Goal: Information Seeking & Learning: Learn about a topic

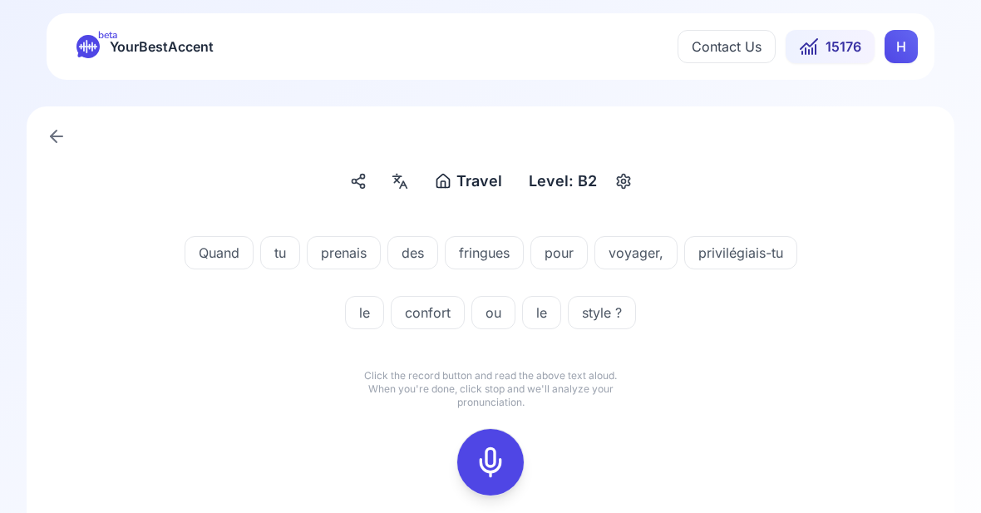
click at [502, 456] on rect at bounding box center [490, 462] width 25 height 25
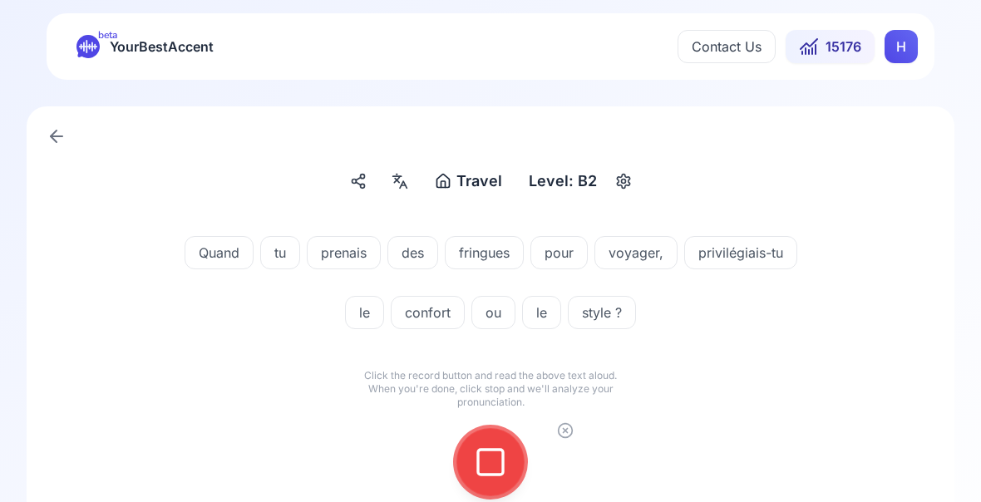
click at [496, 475] on rect at bounding box center [490, 462] width 25 height 25
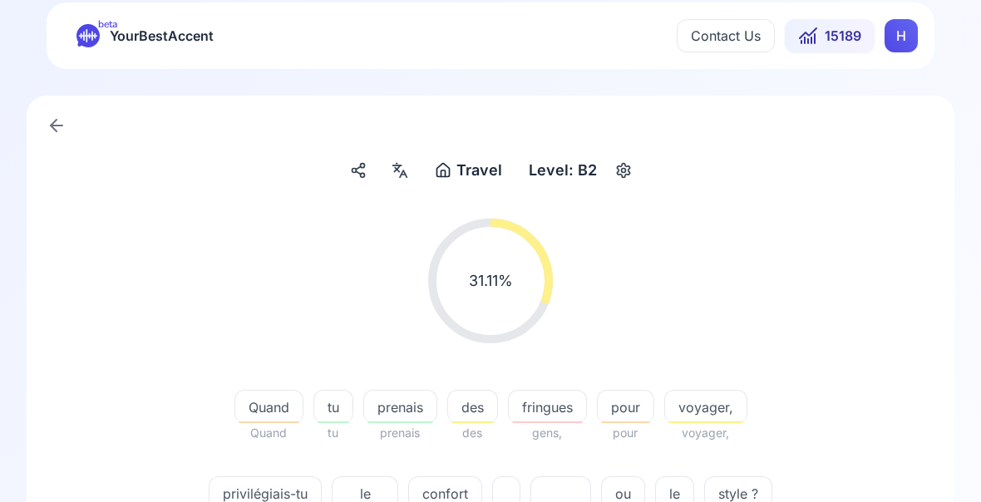
scroll to position [21, 0]
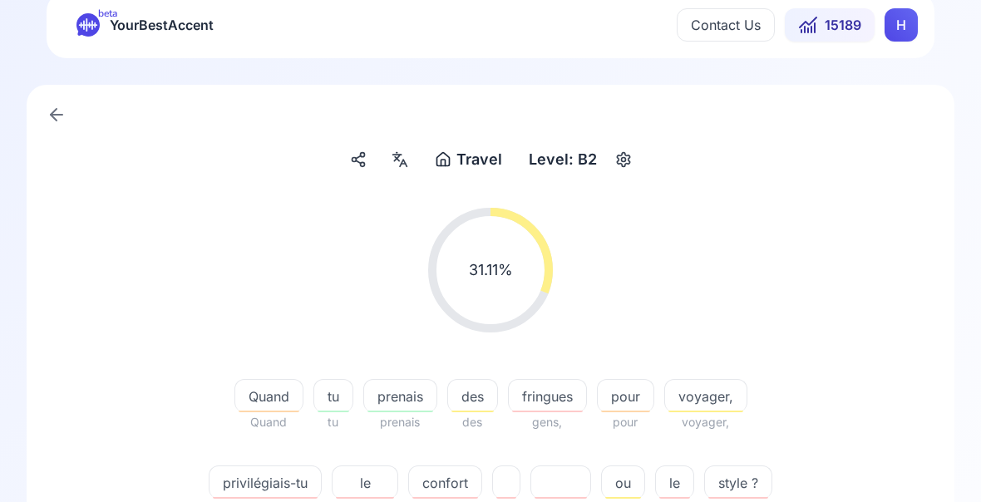
click at [555, 409] on div "fringues" at bounding box center [547, 396] width 79 height 33
click at [829, 371] on div "31.11 % 31.11 % Quand Quand tu tu prenais prenais des des fringues gens, pour p…" at bounding box center [491, 364] width 848 height 338
click at [261, 493] on div "privilégiais-tu" at bounding box center [265, 482] width 113 height 33
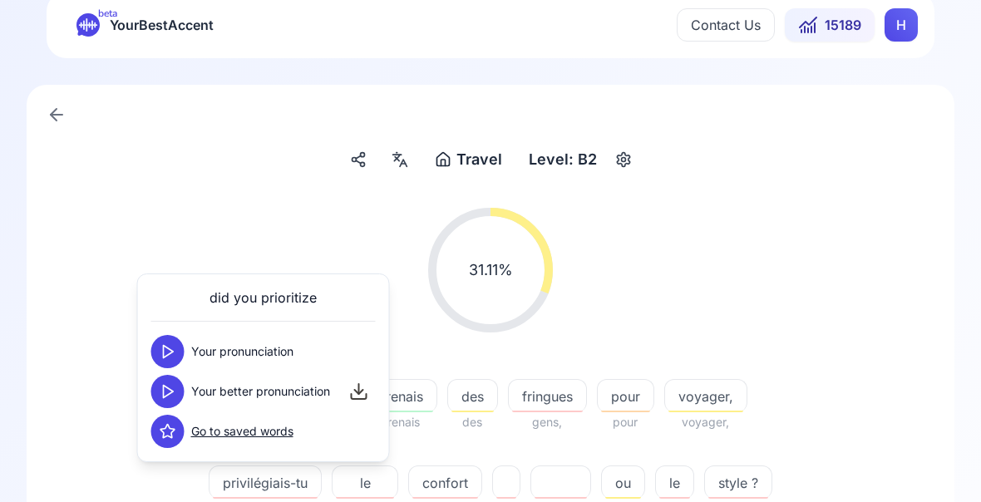
click at [175, 388] on icon at bounding box center [168, 391] width 17 height 17
click at [898, 317] on div "31.11 % 31.11 %" at bounding box center [491, 270] width 848 height 151
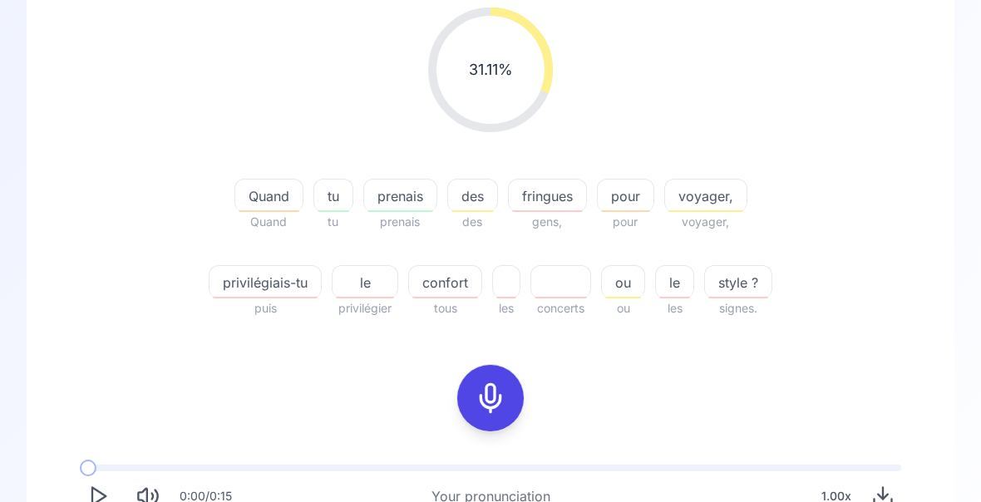
scroll to position [223, 0]
click at [495, 397] on icon at bounding box center [490, 397] width 33 height 33
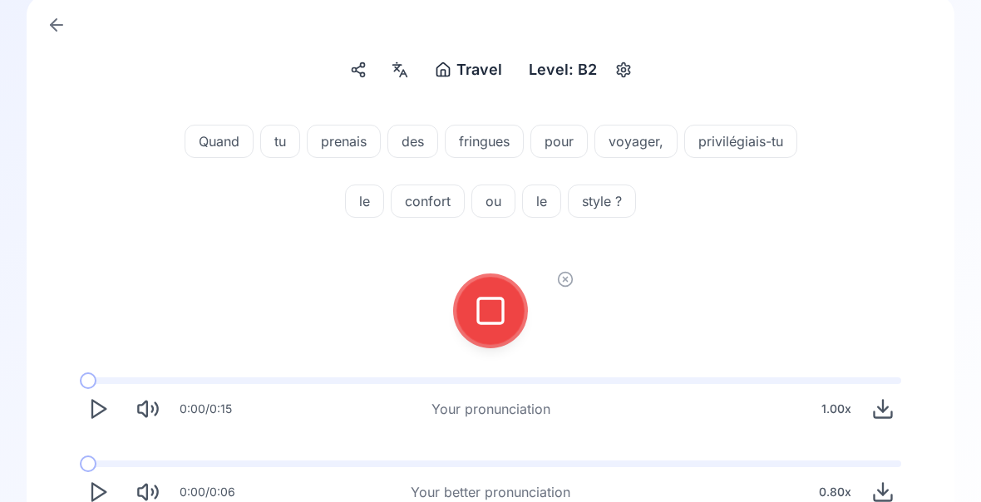
click at [483, 322] on icon at bounding box center [490, 310] width 33 height 33
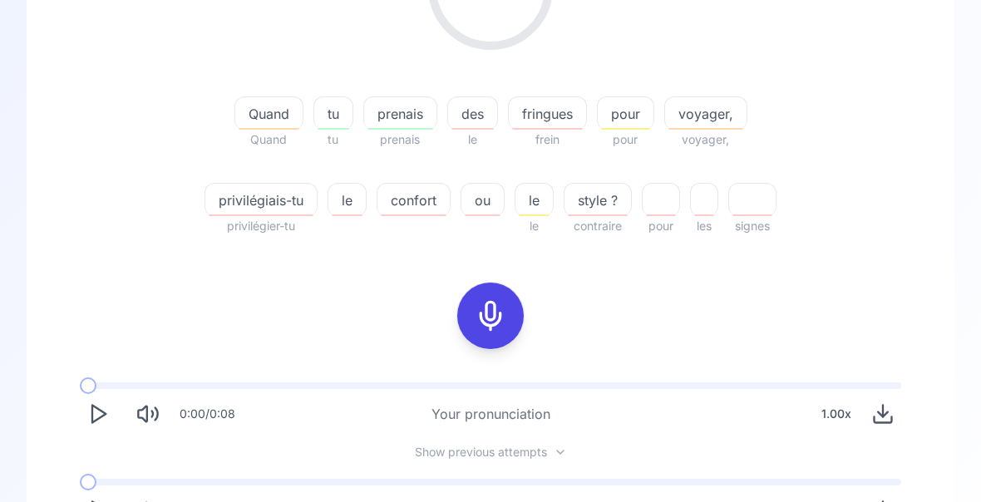
scroll to position [313, 0]
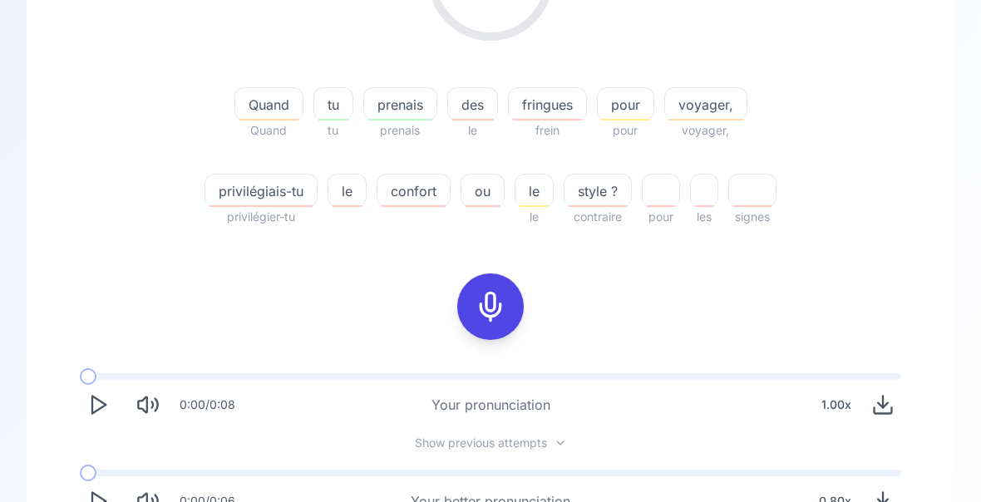
click at [81, 508] on button "Play" at bounding box center [98, 501] width 37 height 37
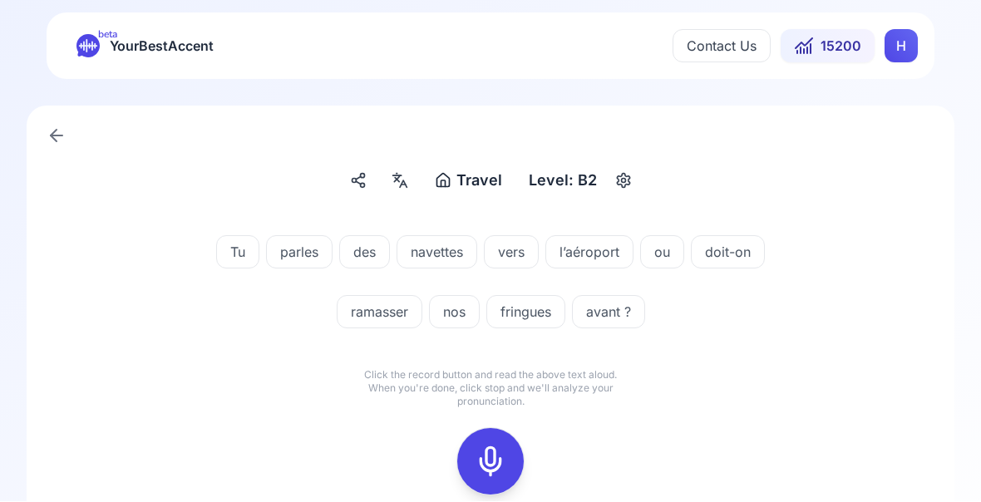
click at [495, 456] on icon at bounding box center [490, 462] width 33 height 33
click at [482, 486] on div at bounding box center [491, 462] width 40 height 67
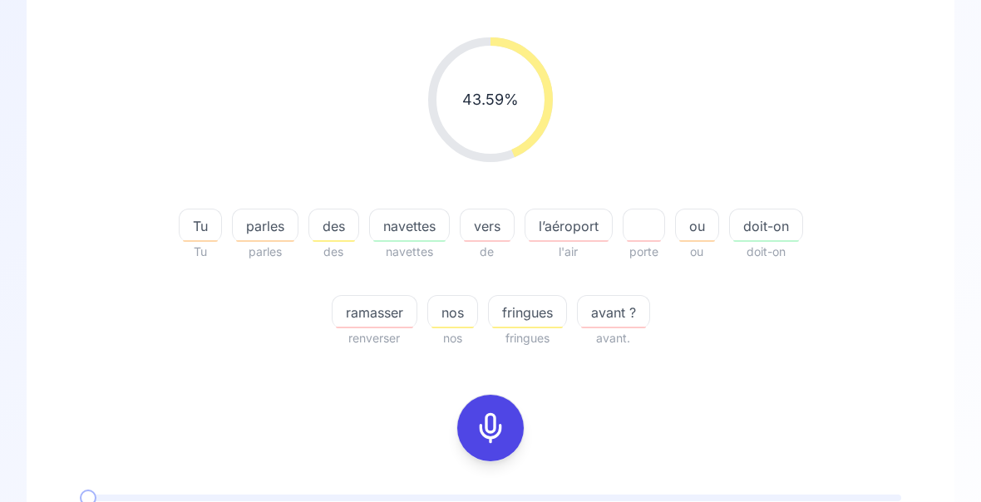
scroll to position [192, 0]
click at [422, 224] on span "navettes" at bounding box center [409, 226] width 79 height 20
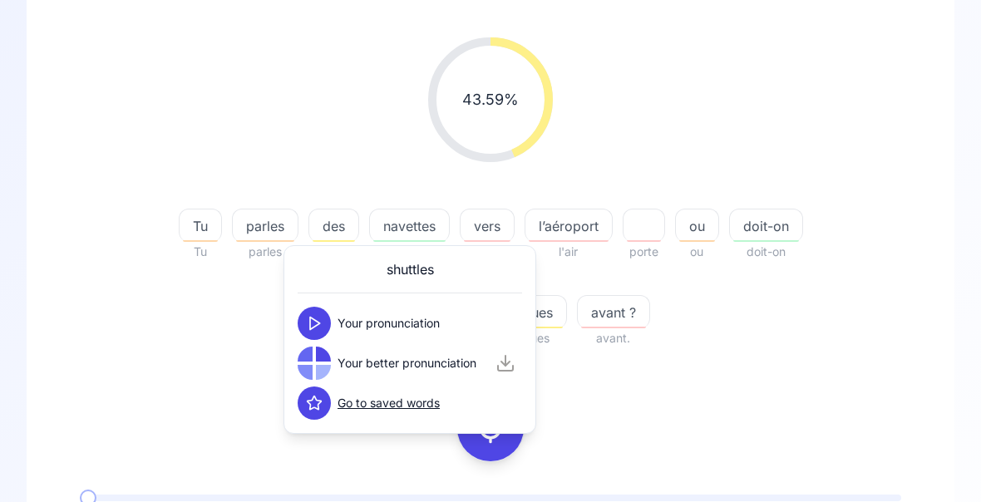
click at [816, 362] on div "43.59 % 43.59 % Tu Tu parles parles des des navettes navettes vers de l’aéropor…" at bounding box center [491, 332] width 848 height 617
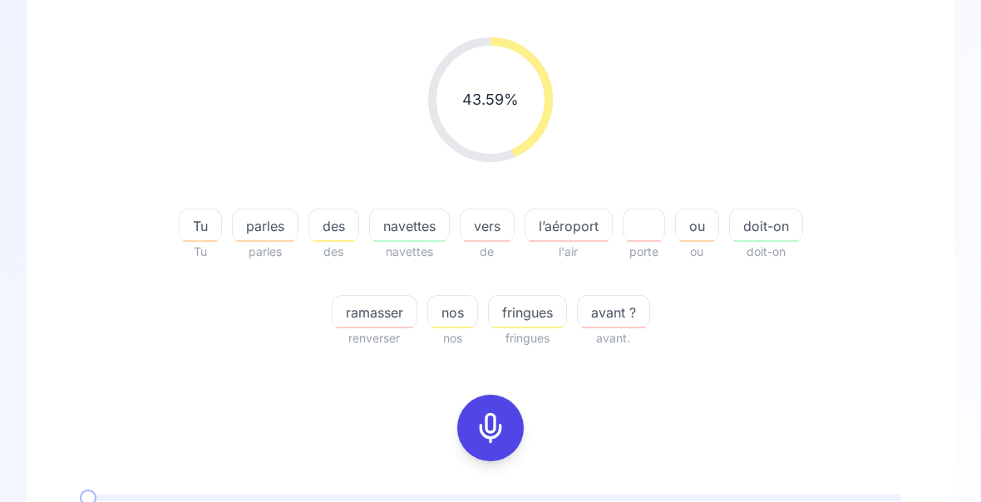
click at [493, 435] on icon at bounding box center [490, 428] width 33 height 33
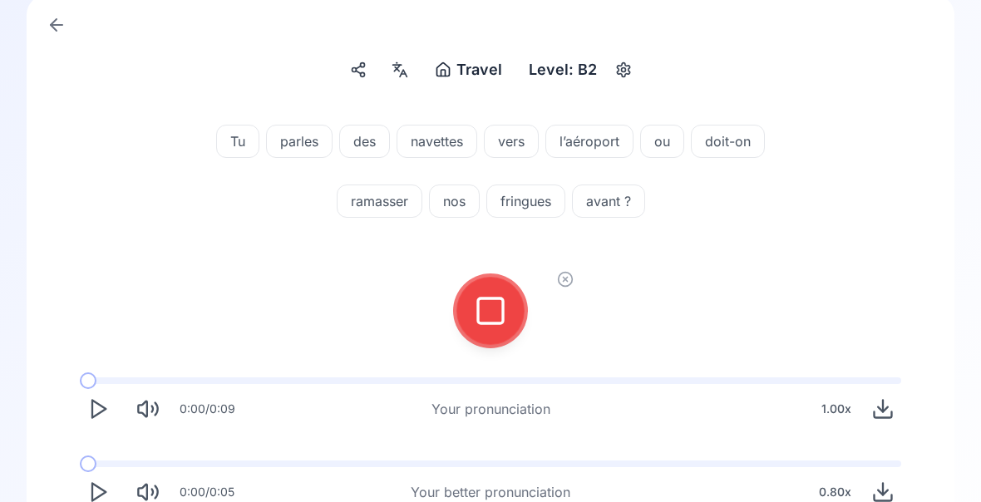
click at [492, 329] on div at bounding box center [491, 311] width 40 height 67
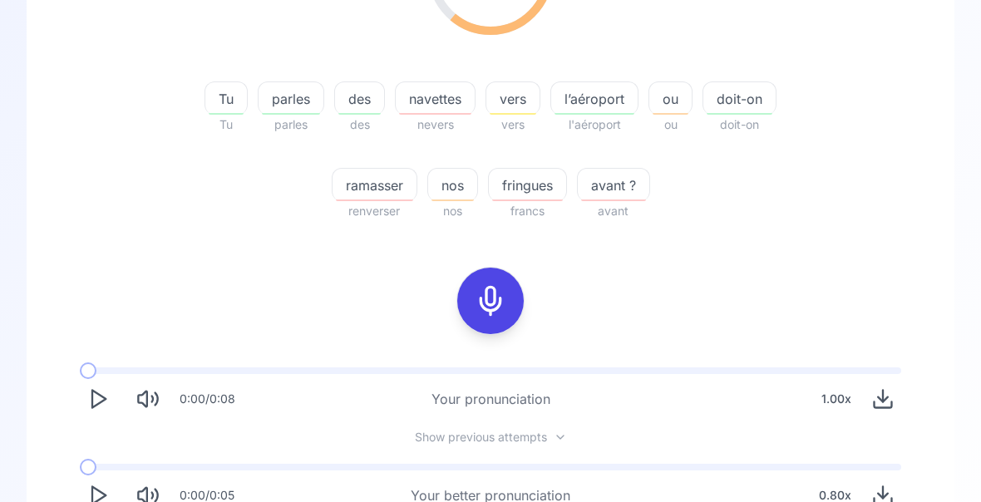
click at [103, 495] on icon "Play" at bounding box center [97, 496] width 23 height 23
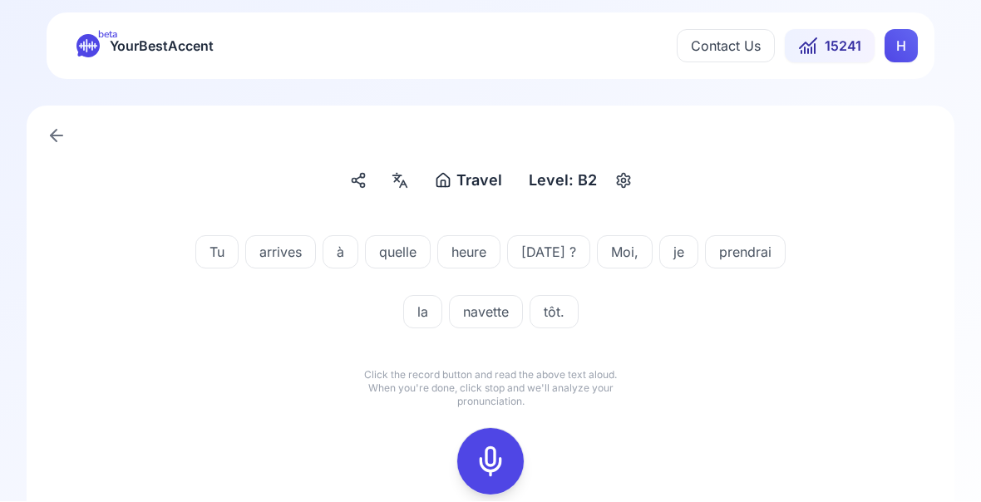
click at [488, 464] on icon at bounding box center [490, 462] width 33 height 33
click at [487, 460] on icon at bounding box center [490, 462] width 33 height 33
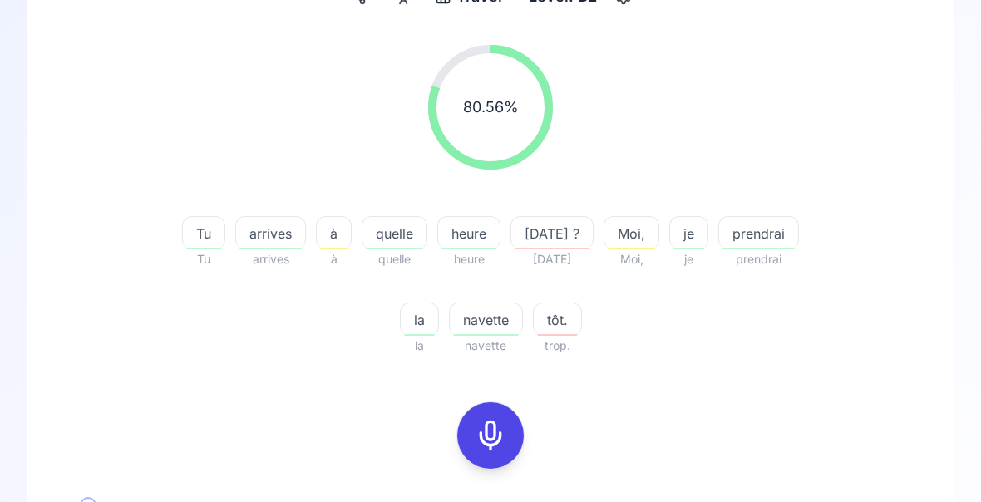
scroll to position [202, 0]
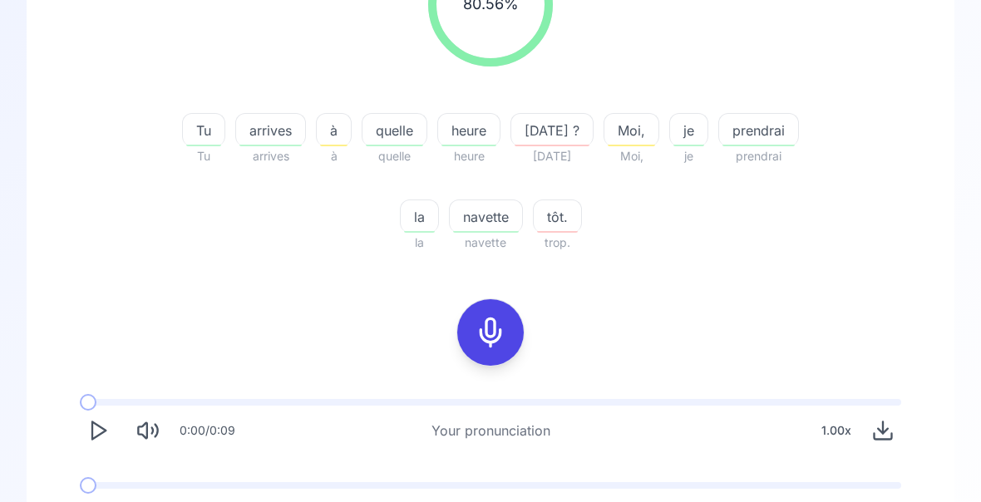
scroll to position [292, 0]
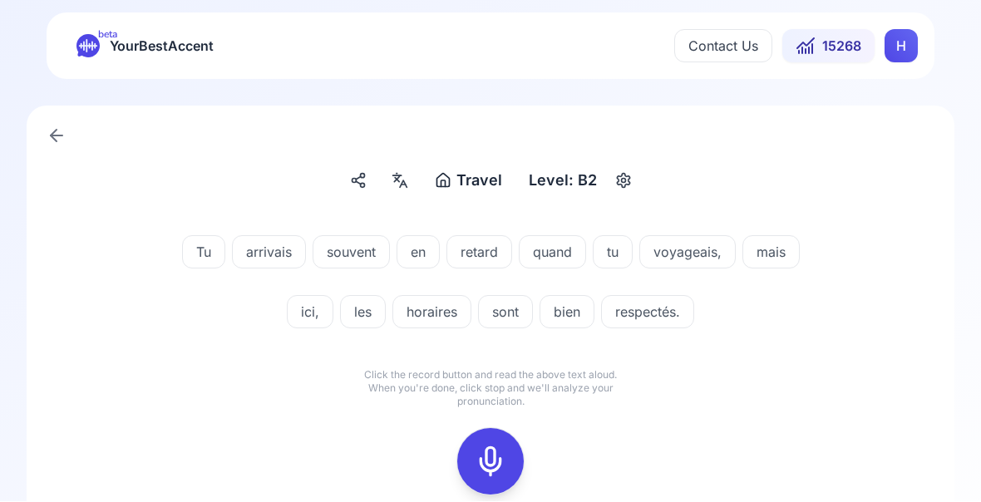
click at [491, 462] on icon at bounding box center [490, 462] width 33 height 33
click at [481, 461] on icon at bounding box center [490, 462] width 33 height 33
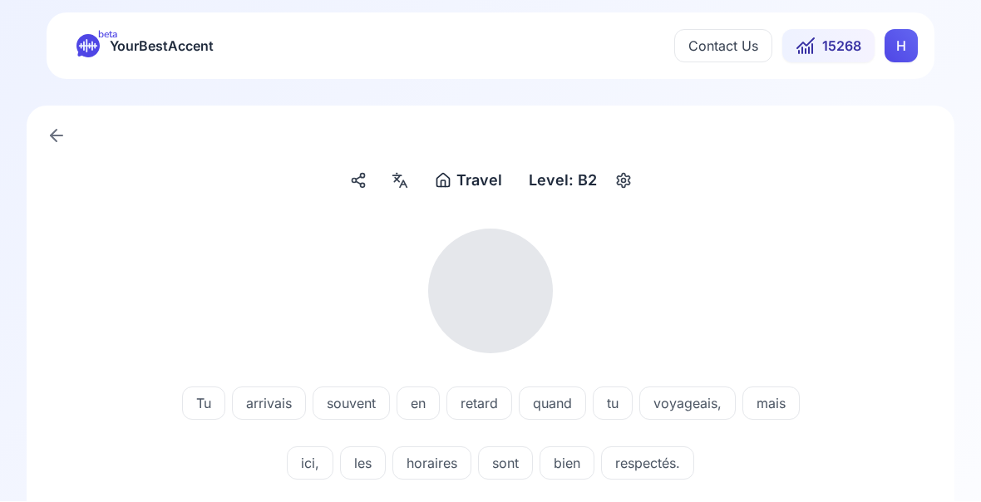
scroll to position [1, 0]
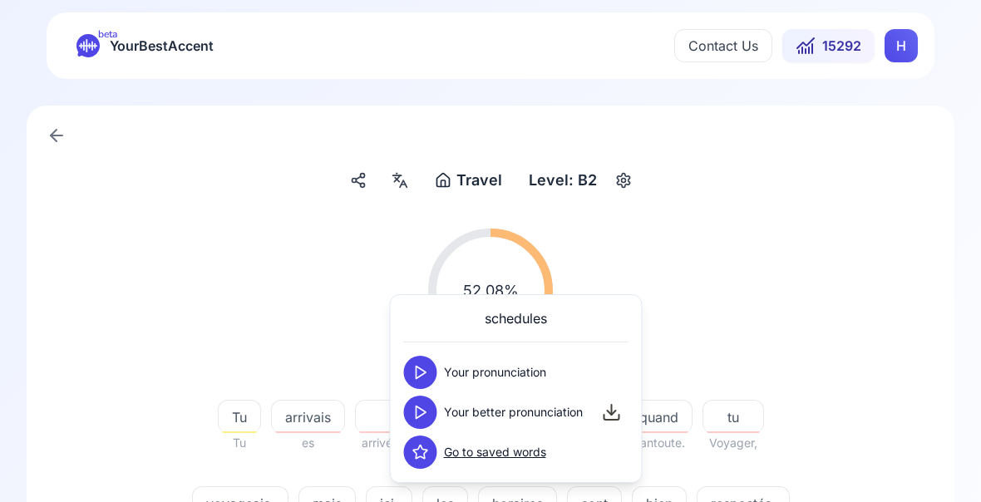
click at [428, 417] on icon at bounding box center [420, 412] width 17 height 17
click at [846, 419] on div "52.08 % 52.08 % Tu Tu arrivais es arrivé souvent souvent en en retard retard qu…" at bounding box center [491, 384] width 848 height 338
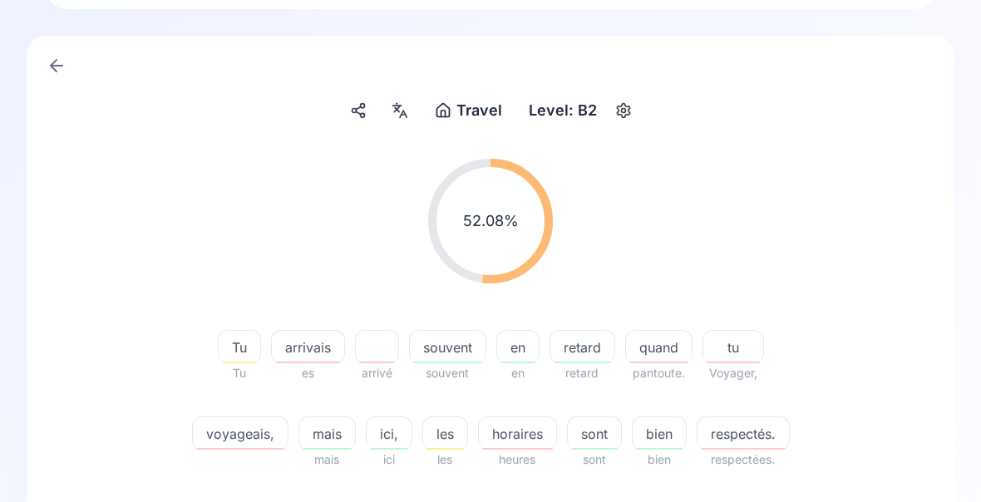
scroll to position [71, 0]
click at [929, 345] on div "Travel Travel Level: B2 52.08 % 52.08 % Tu Tu arrivais es arrivé souvent souven…" at bounding box center [491, 446] width 928 height 820
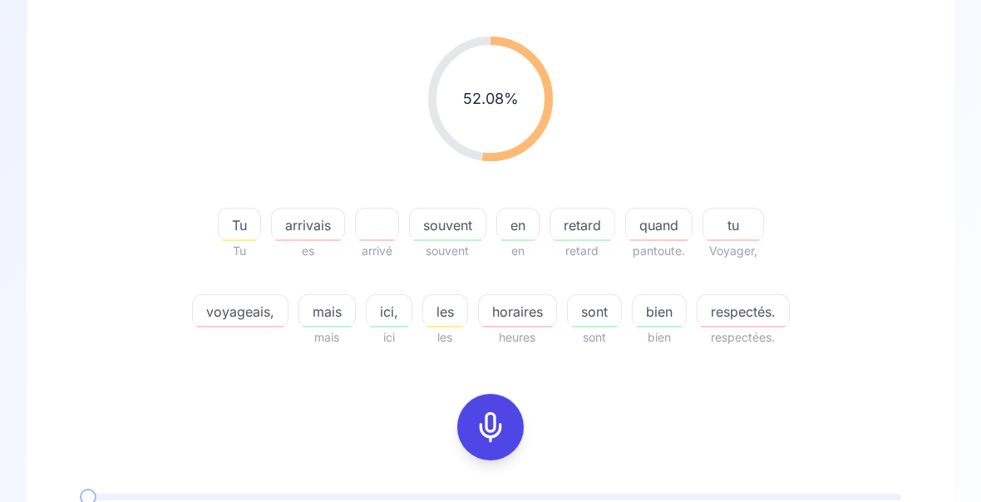
scroll to position [193, 0]
click at [495, 435] on icon at bounding box center [490, 427] width 33 height 33
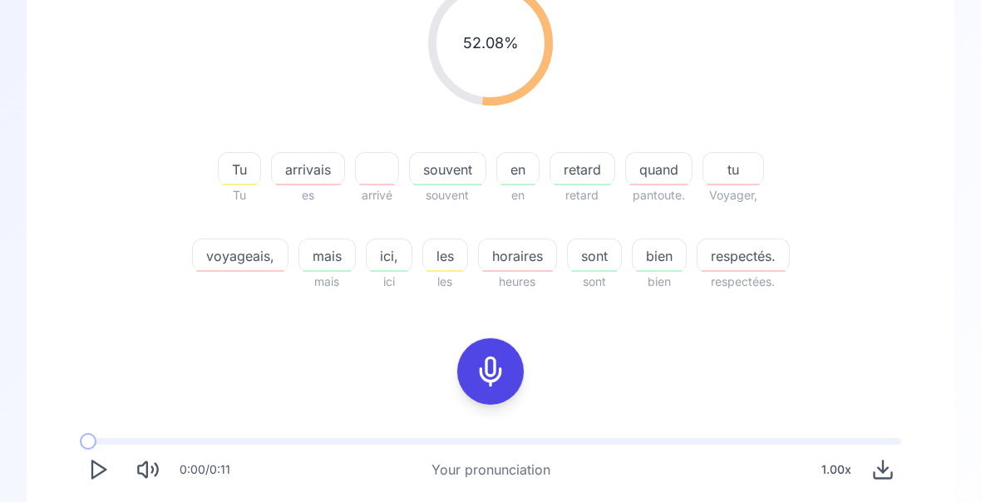
scroll to position [167, 0]
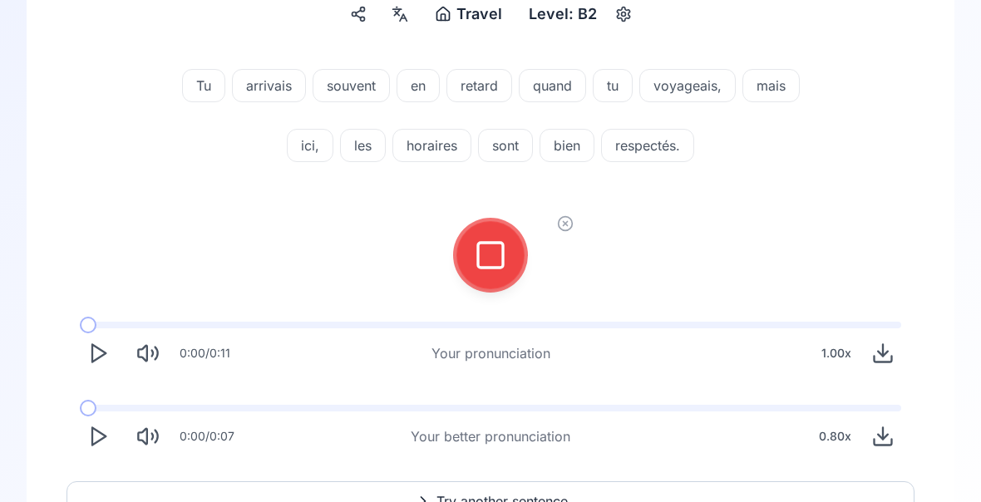
click at [481, 254] on icon at bounding box center [490, 255] width 33 height 33
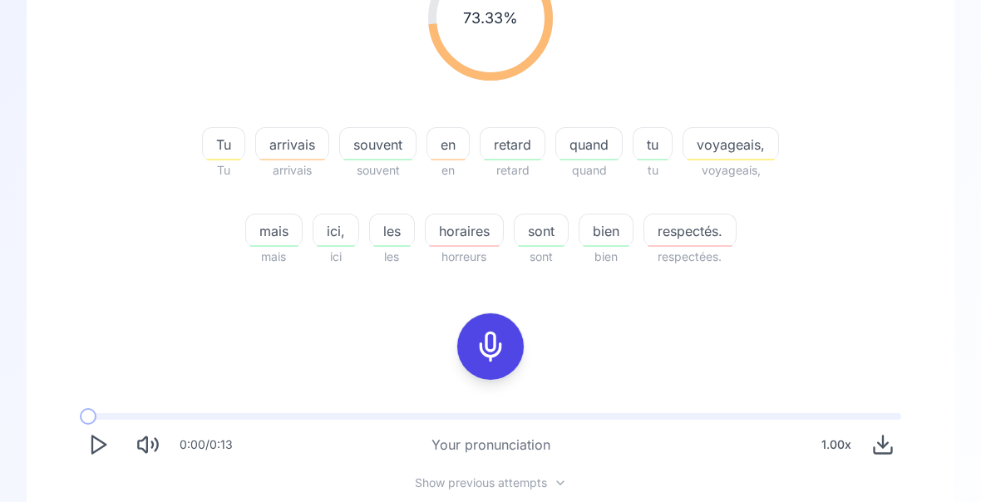
scroll to position [0, 0]
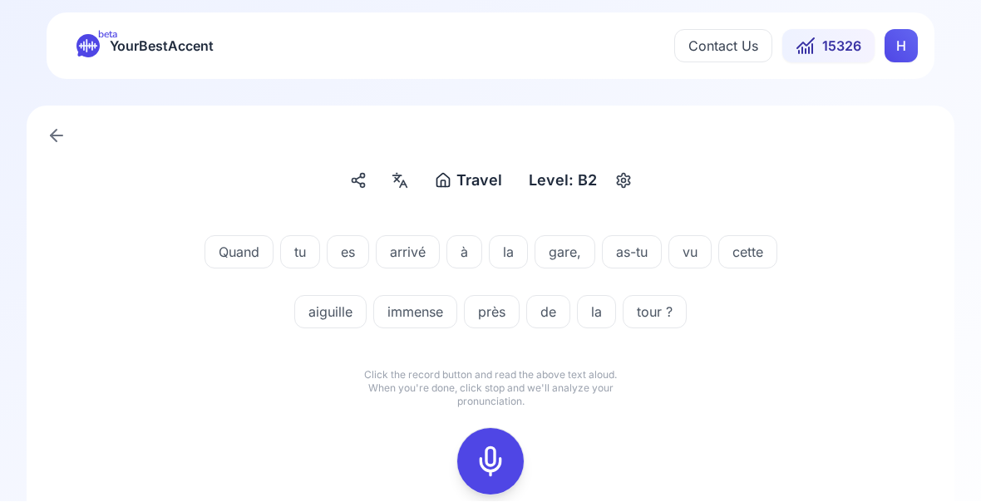
click at [495, 465] on icon at bounding box center [490, 462] width 33 height 33
click at [491, 461] on icon at bounding box center [490, 462] width 33 height 33
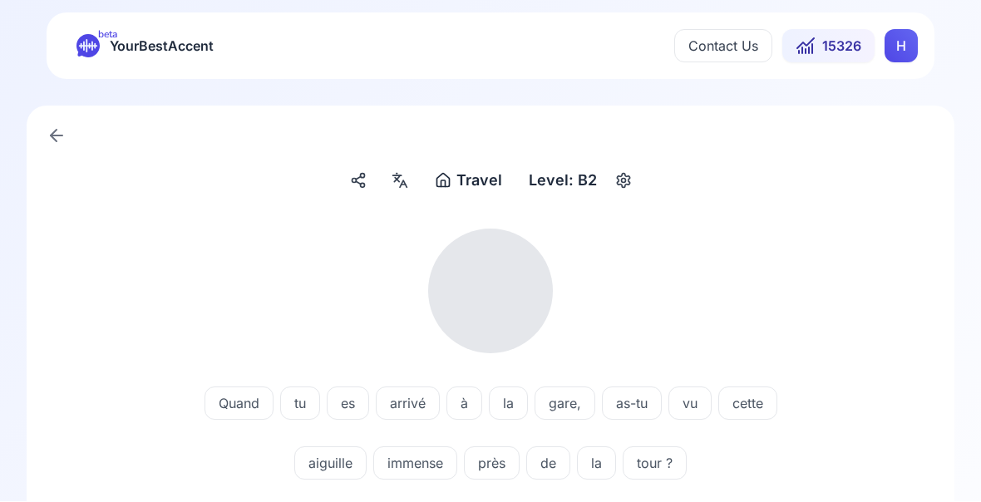
scroll to position [1, 0]
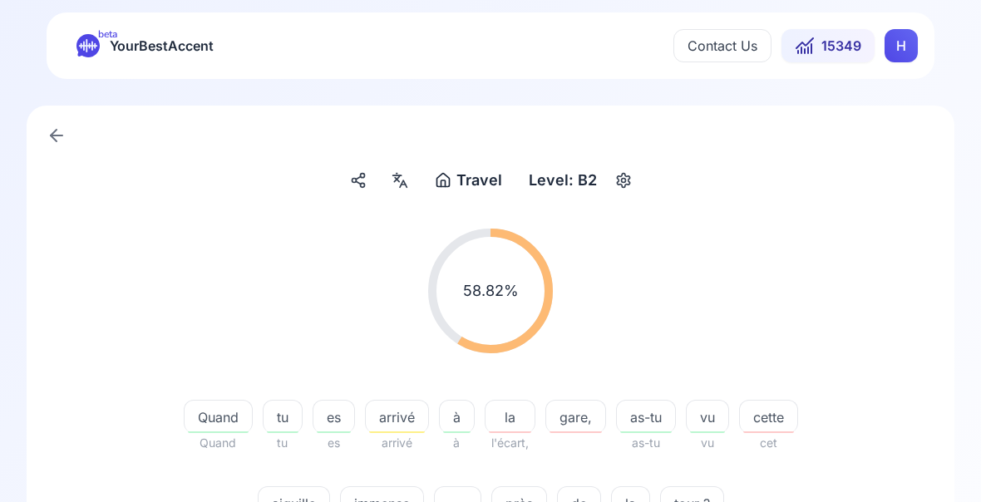
click at [308, 505] on span "aiguille" at bounding box center [294, 504] width 71 height 20
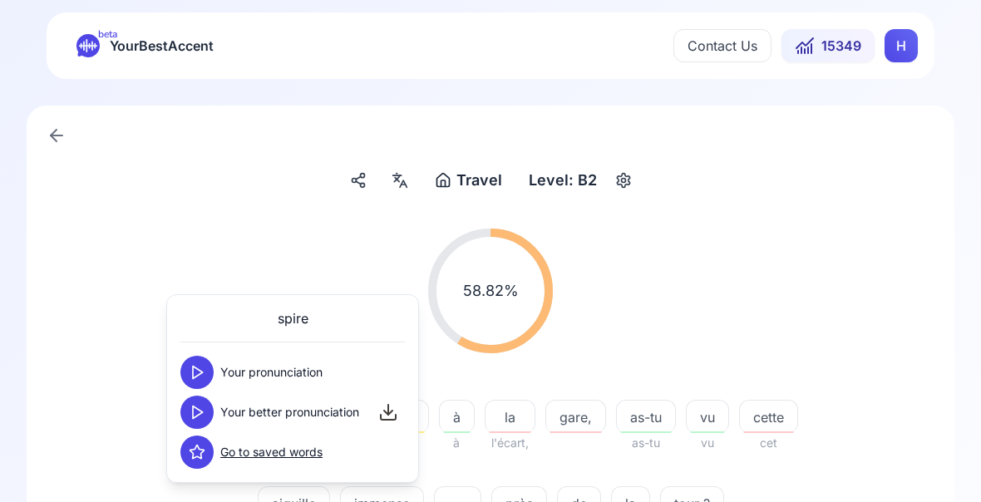
click at [205, 413] on icon at bounding box center [197, 412] width 17 height 17
click at [879, 259] on div "58.82 % 58.82 %" at bounding box center [491, 290] width 848 height 151
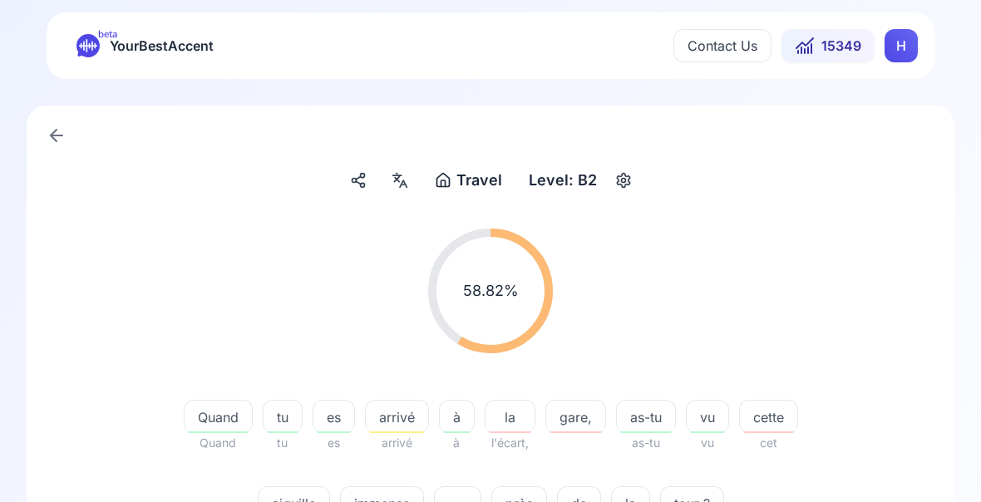
click at [910, 412] on div "58.82 % 58.82 % Quand Quand tu tu es es arrivé arrivé à à la l'écart, gare, as-…" at bounding box center [491, 384] width 848 height 338
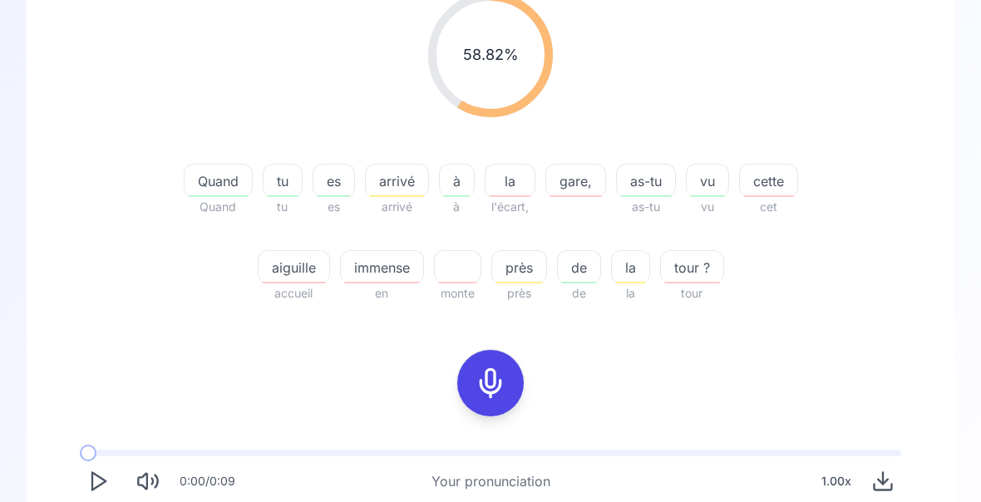
scroll to position [237, 0]
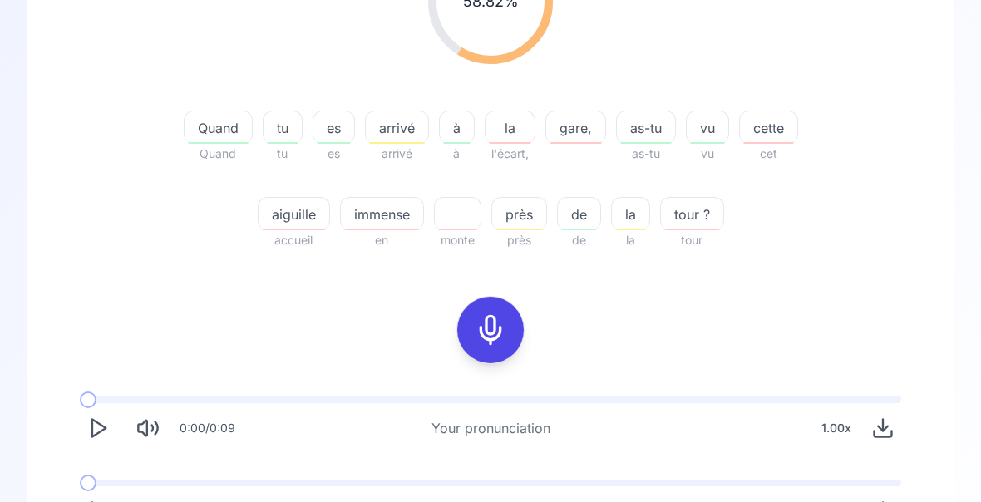
scroll to position [274, 0]
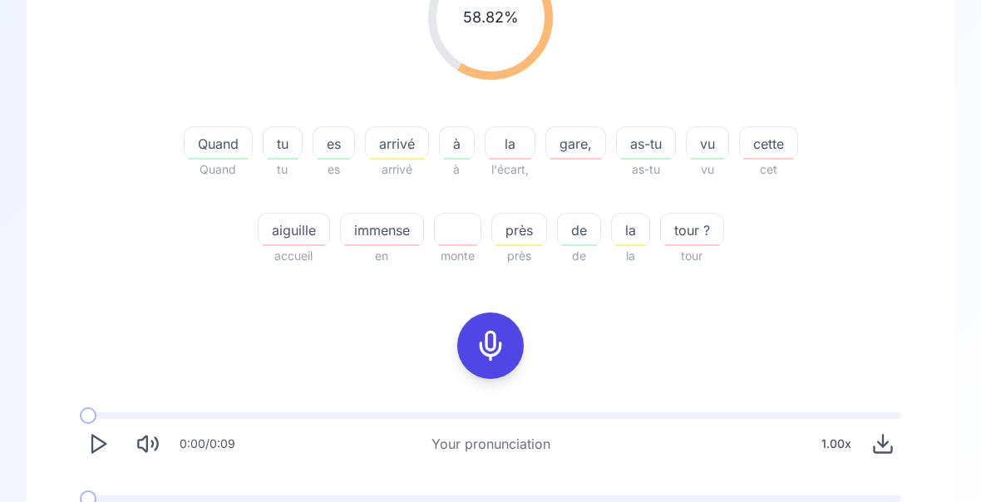
click at [492, 353] on icon at bounding box center [490, 345] width 33 height 33
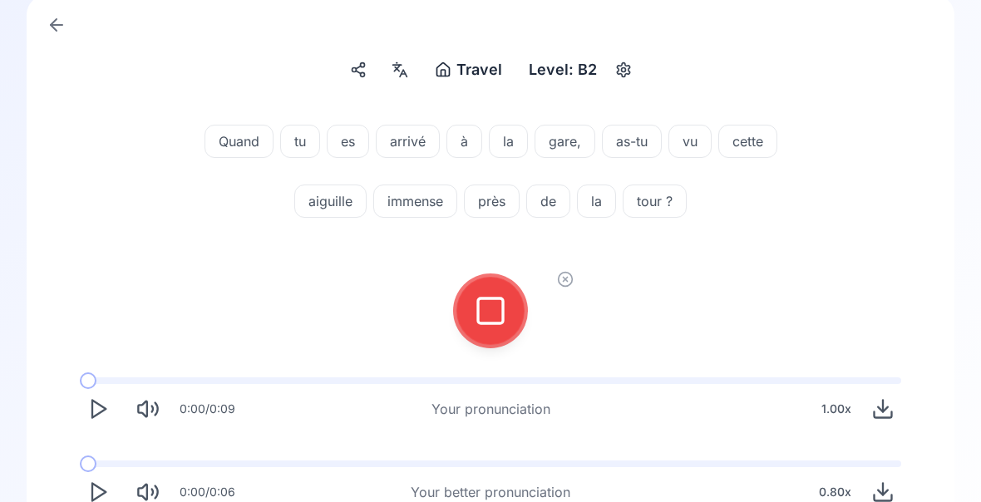
click at [500, 320] on icon at bounding box center [490, 310] width 33 height 33
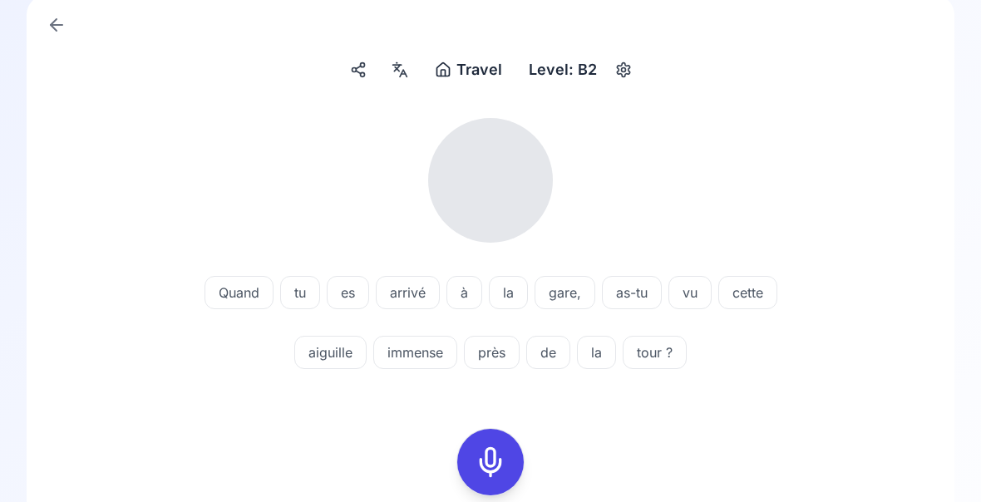
click at [495, 318] on div at bounding box center [492, 326] width 56 height 20
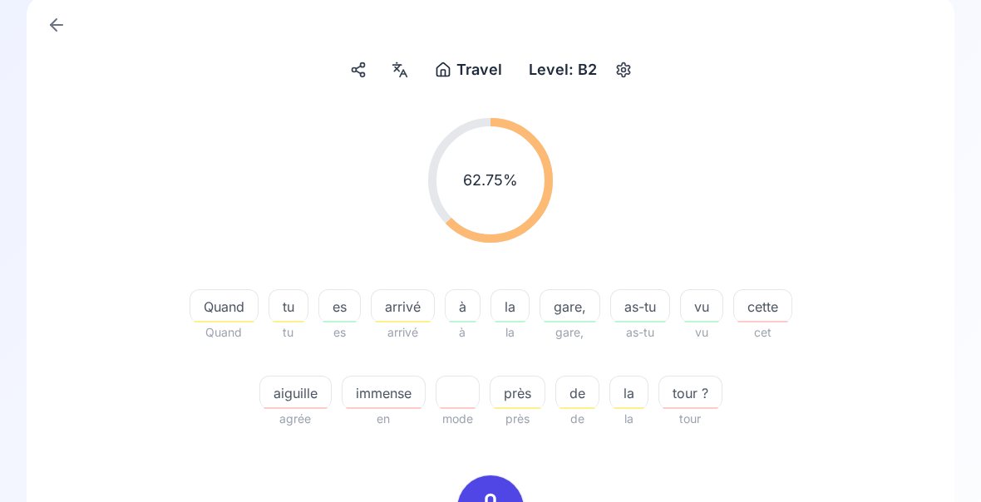
click at [690, 402] on span "tour ?" at bounding box center [690, 393] width 62 height 20
click at [864, 308] on div "62.75 % 62.75 % Quand Quand tu tu es es arrivé arrivé à à la la gare, gare, as-…" at bounding box center [491, 274] width 848 height 338
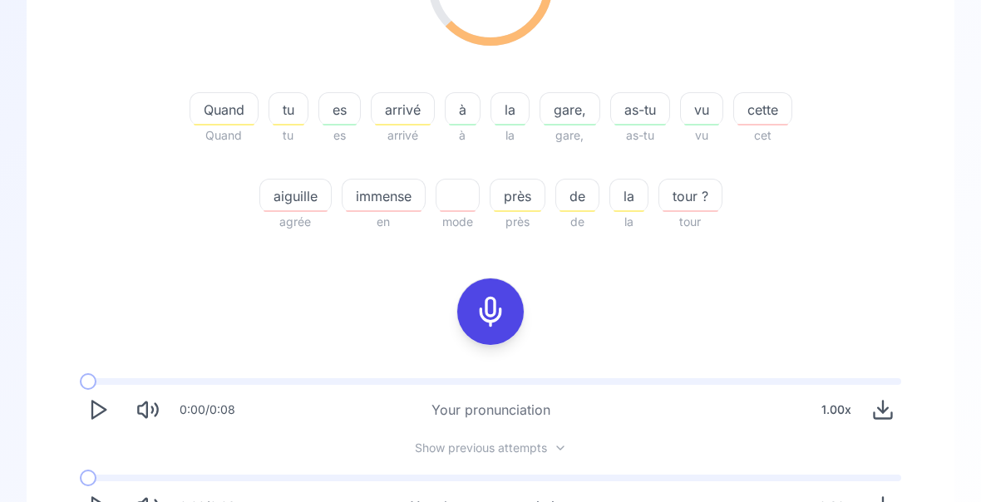
scroll to position [308, 0]
click at [102, 505] on icon "Play" at bounding box center [97, 506] width 23 height 23
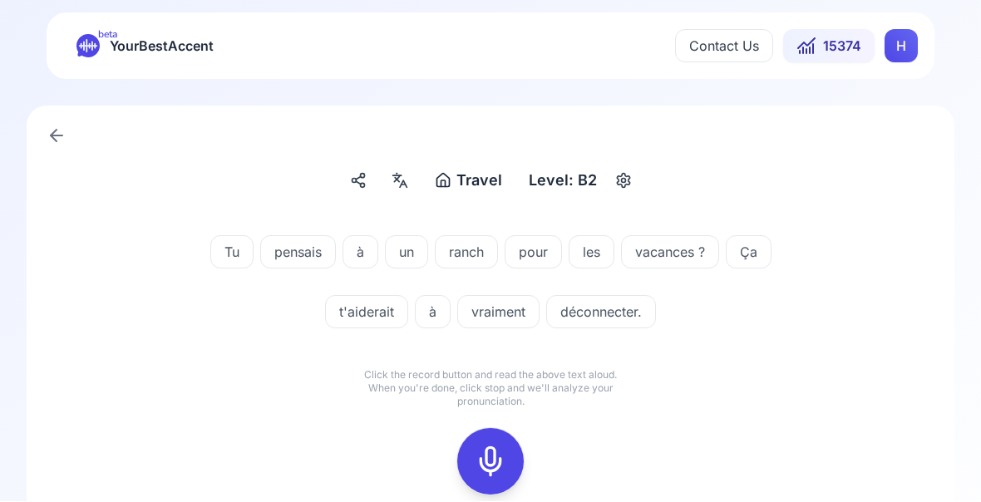
click at [491, 471] on icon at bounding box center [490, 462] width 33 height 33
click at [491, 479] on div at bounding box center [491, 462] width 40 height 67
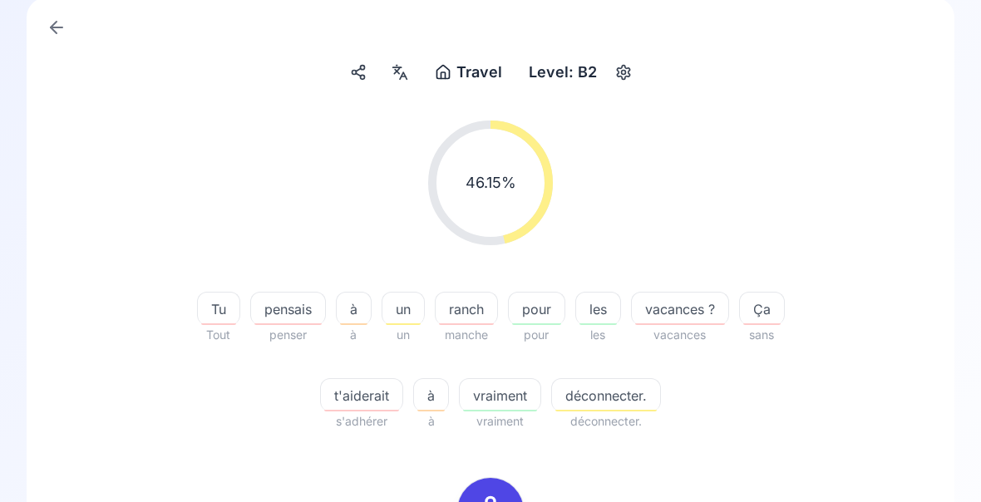
scroll to position [111, 0]
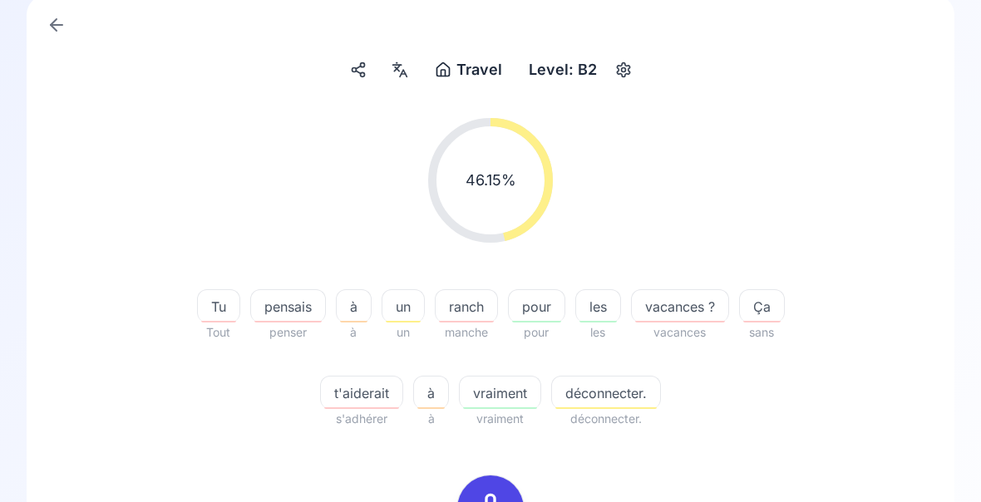
click at [491, 511] on icon at bounding box center [490, 508] width 33 height 33
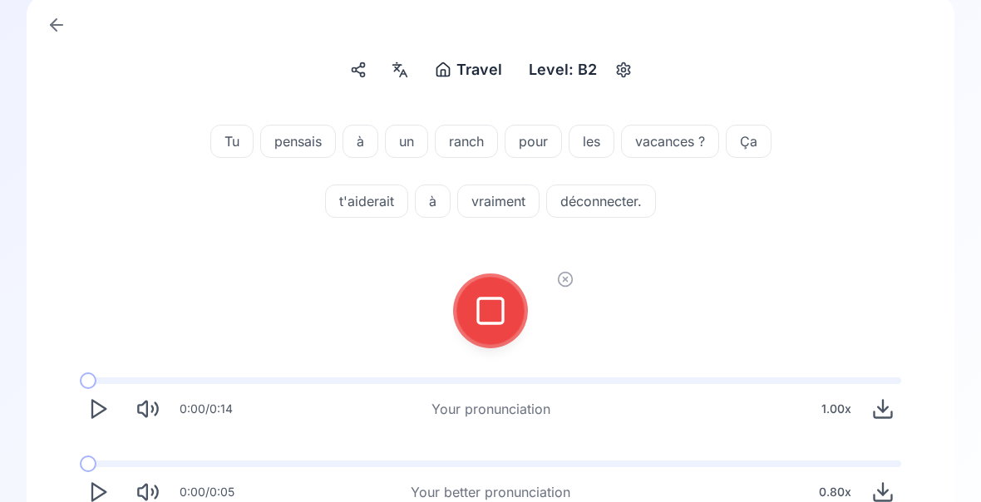
click at [485, 329] on div at bounding box center [491, 311] width 40 height 67
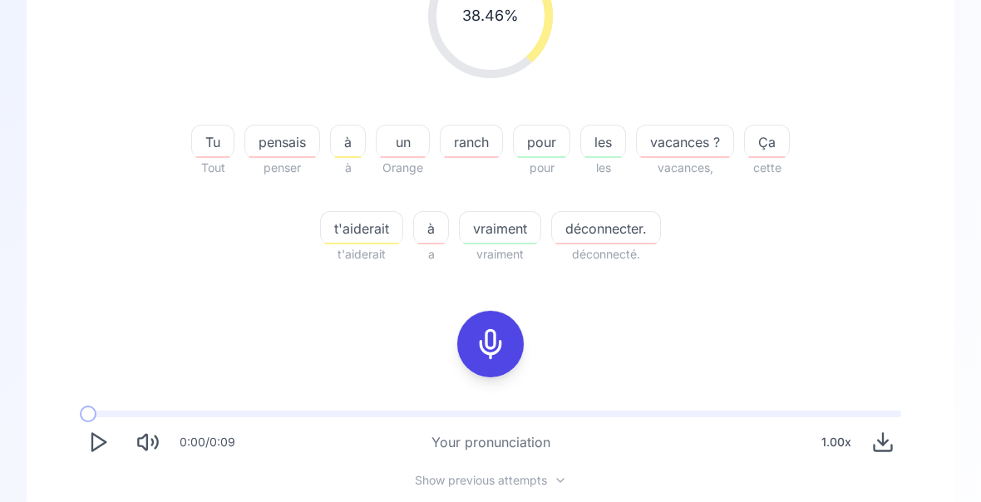
click at [619, 234] on span "déconnecter." at bounding box center [606, 229] width 108 height 20
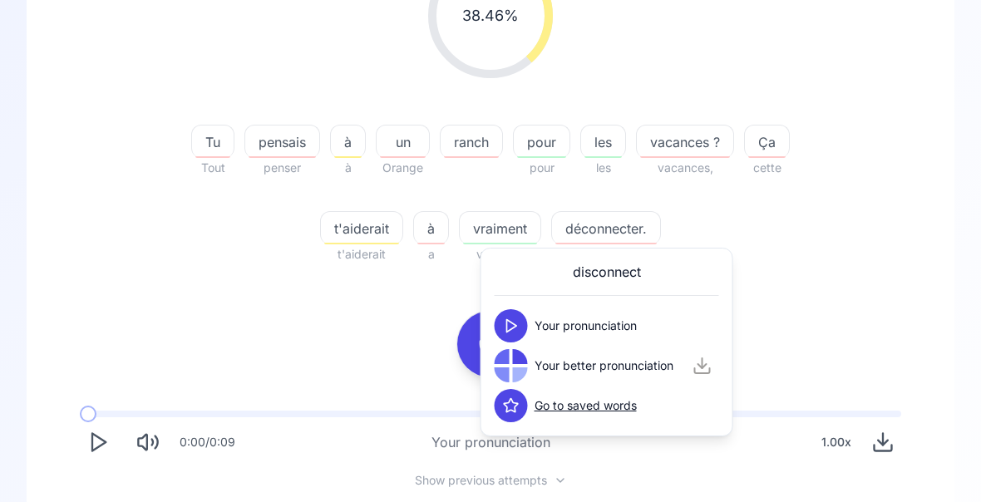
click at [838, 295] on div "38.46 % 38.46 % Tu Tout pensais penser à à un Orange ranch pour pour les les va…" at bounding box center [491, 255] width 848 height 630
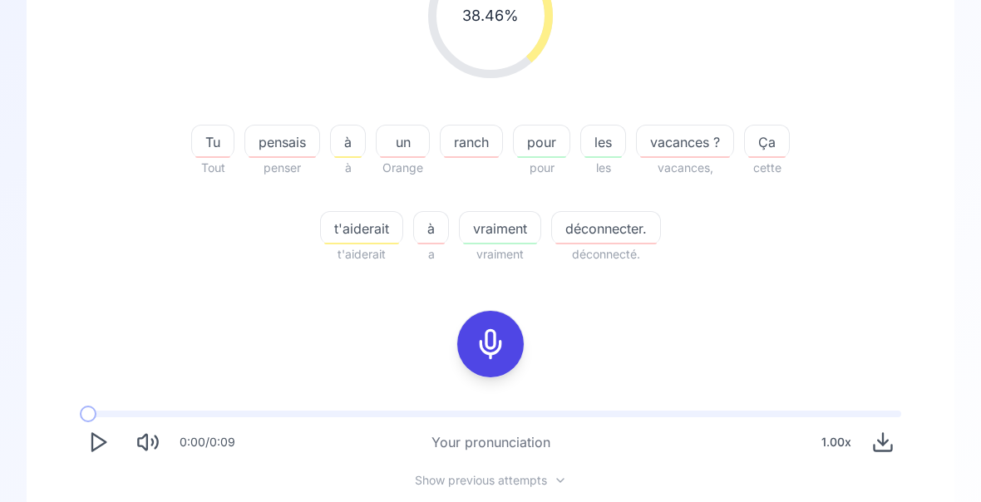
click at [487, 343] on icon at bounding box center [490, 344] width 33 height 33
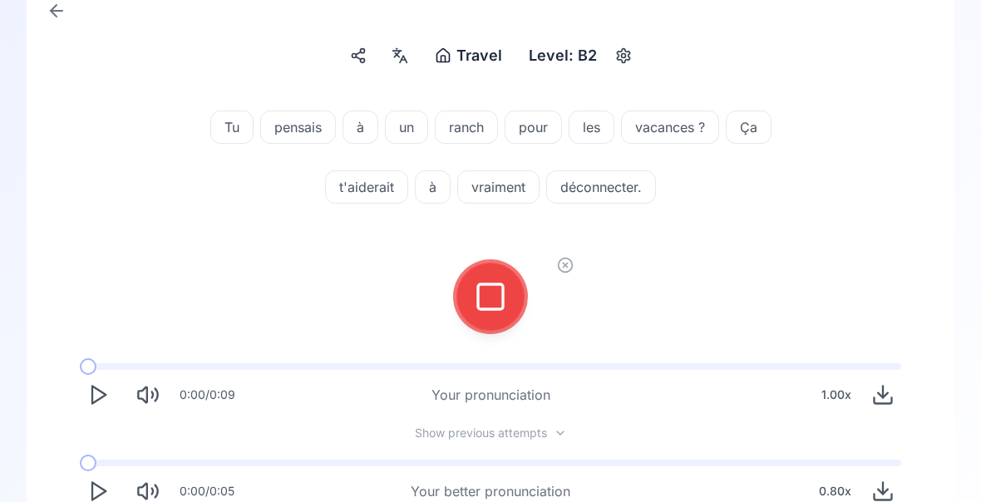
click at [482, 292] on icon at bounding box center [490, 297] width 33 height 33
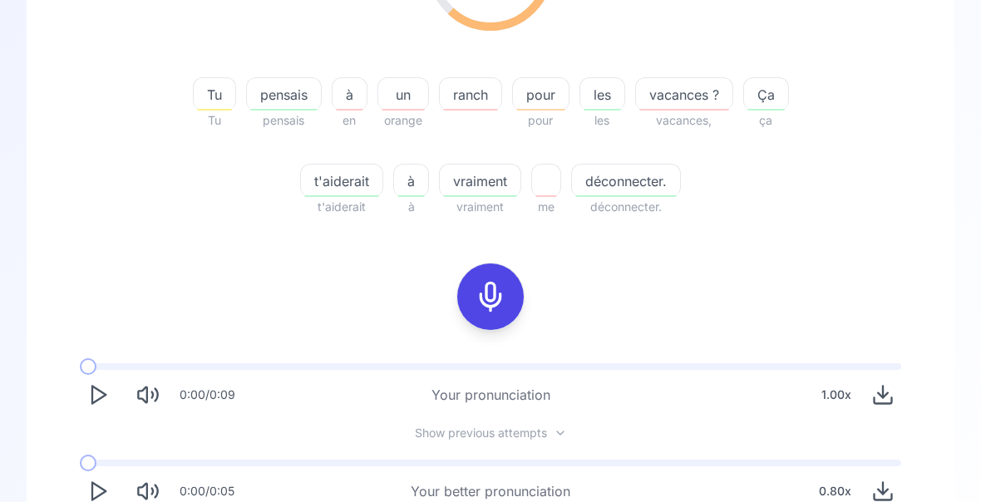
scroll to position [0, 0]
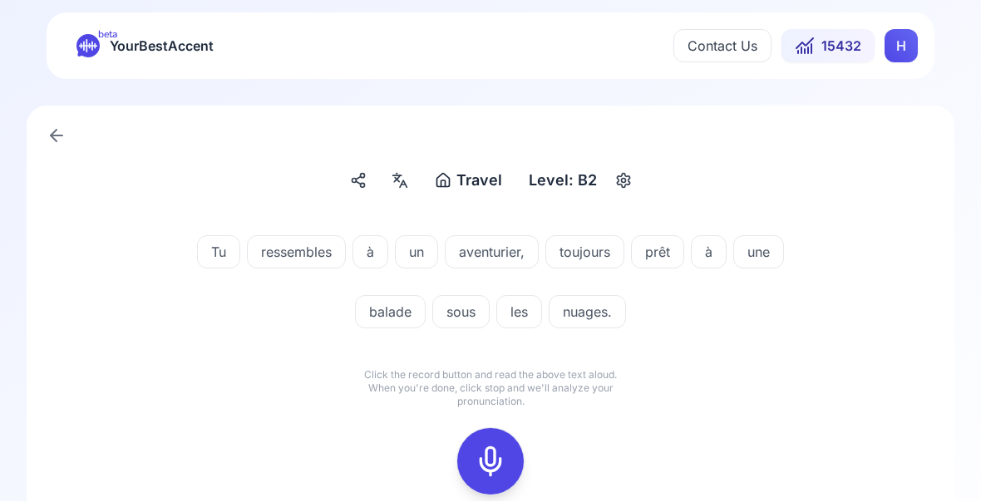
click at [486, 450] on rect at bounding box center [490, 462] width 25 height 25
click at [481, 467] on icon at bounding box center [490, 462] width 33 height 33
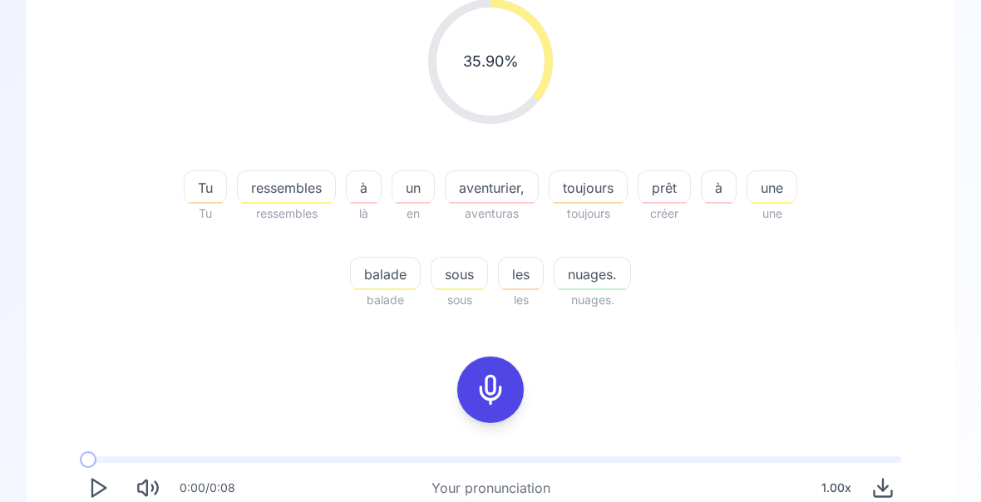
scroll to position [232, 0]
click at [485, 192] on span "aventurier," at bounding box center [492, 186] width 92 height 20
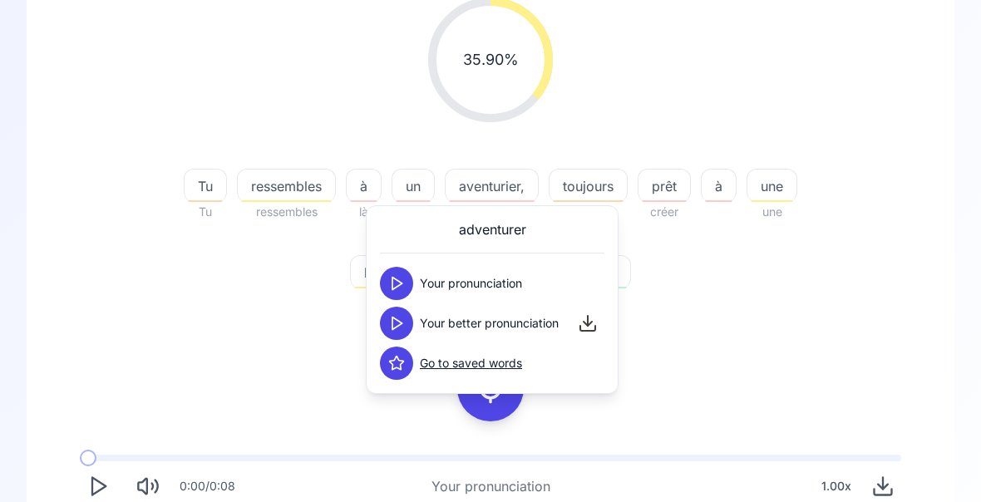
click at [398, 334] on button at bounding box center [396, 323] width 33 height 33
click at [848, 344] on div "35.90 % 35.90 % Tu Tu ressembles ressembles à là un en aventurier, aventuras to…" at bounding box center [491, 292] width 848 height 617
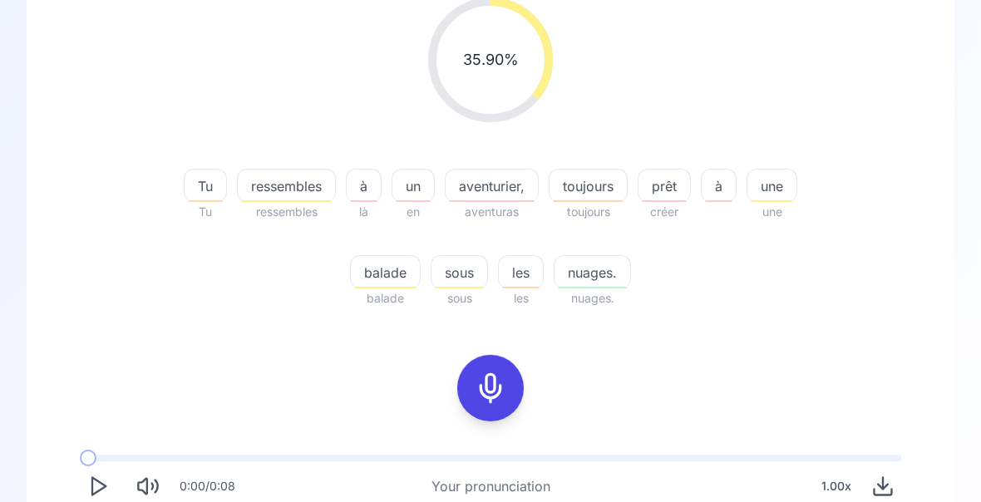
click at [495, 393] on icon at bounding box center [490, 388] width 33 height 33
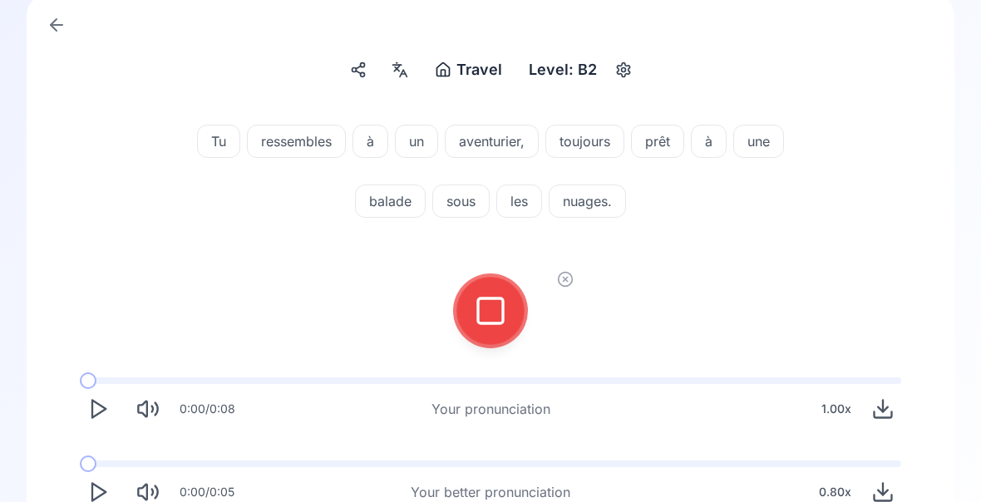
click at [492, 319] on icon at bounding box center [490, 310] width 33 height 33
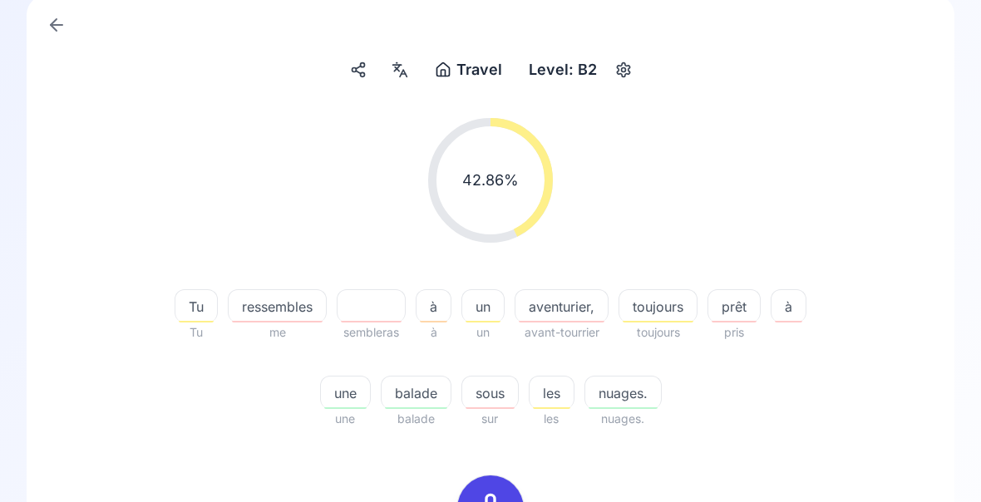
click at [516, 403] on div "sous" at bounding box center [489, 392] width 57 height 33
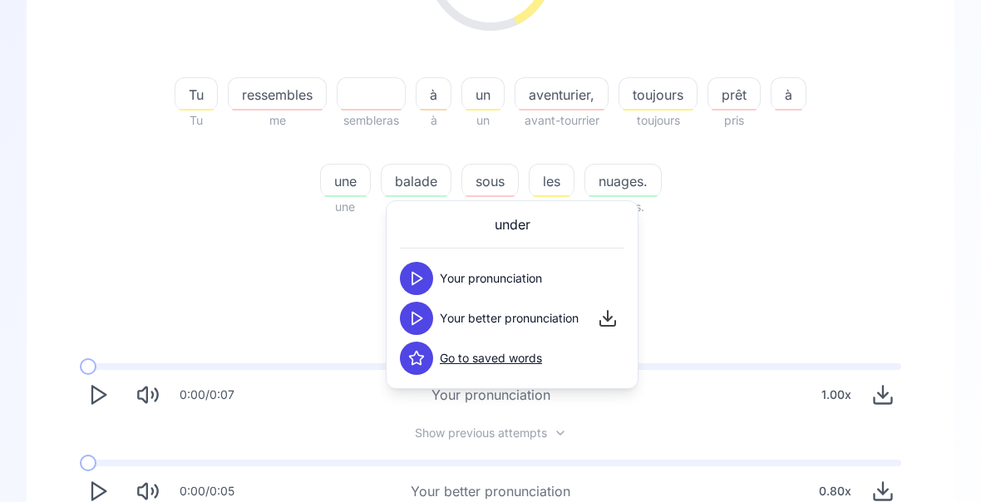
scroll to position [323, 0]
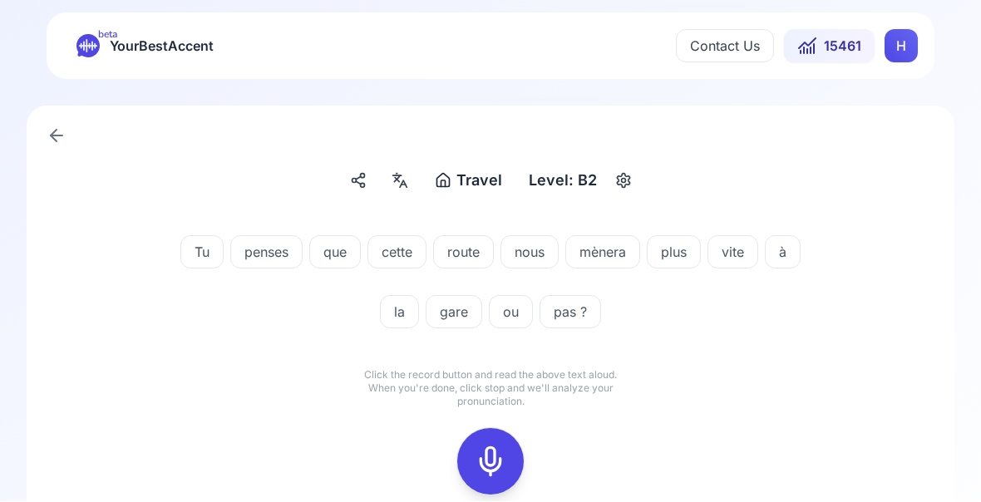
click at [485, 448] on icon at bounding box center [490, 462] width 33 height 33
click at [481, 459] on icon at bounding box center [490, 462] width 33 height 33
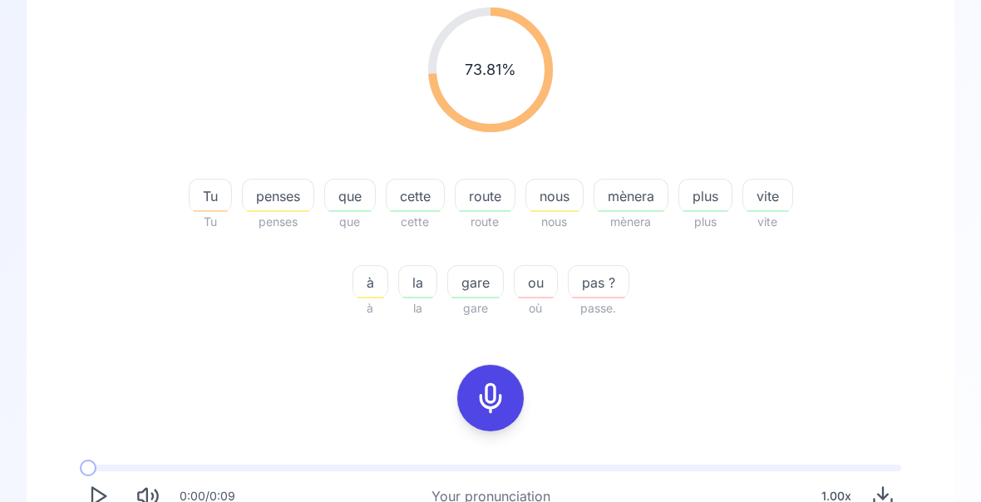
scroll to position [222, 0]
click at [642, 208] on div "mènera" at bounding box center [631, 195] width 75 height 33
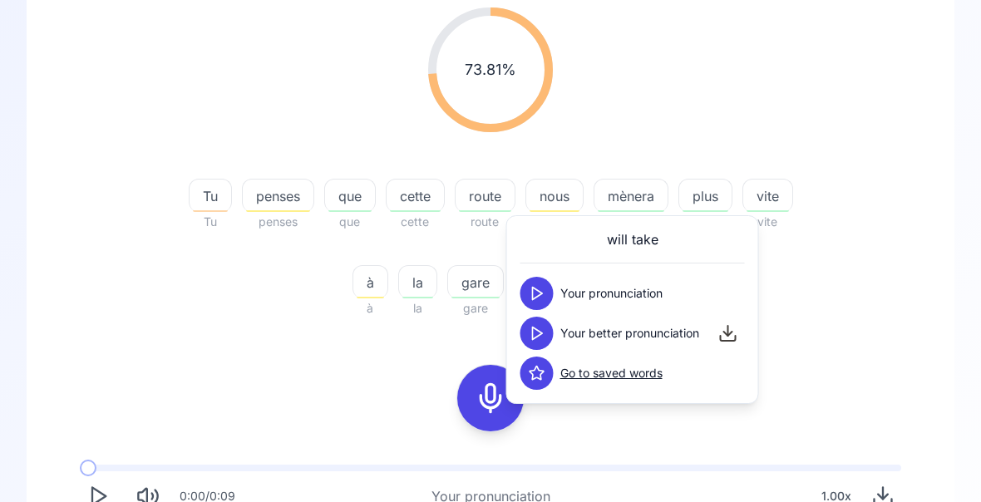
click at [537, 338] on icon at bounding box center [537, 333] width 17 height 17
click at [868, 323] on div "73.81 % 73.81 % Tu Tu penses penses que que cette cette route route nous nous m…" at bounding box center [491, 163] width 848 height 338
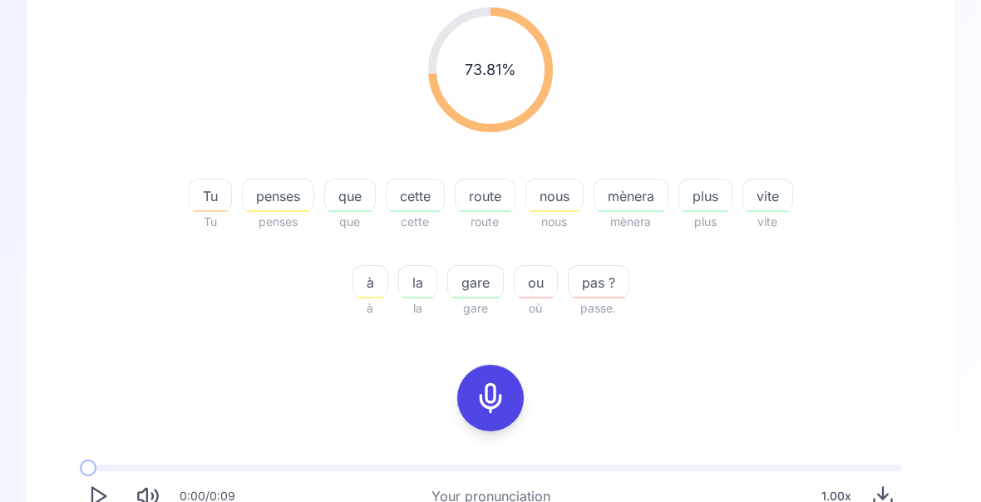
click at [652, 209] on div "mènera" at bounding box center [631, 195] width 75 height 33
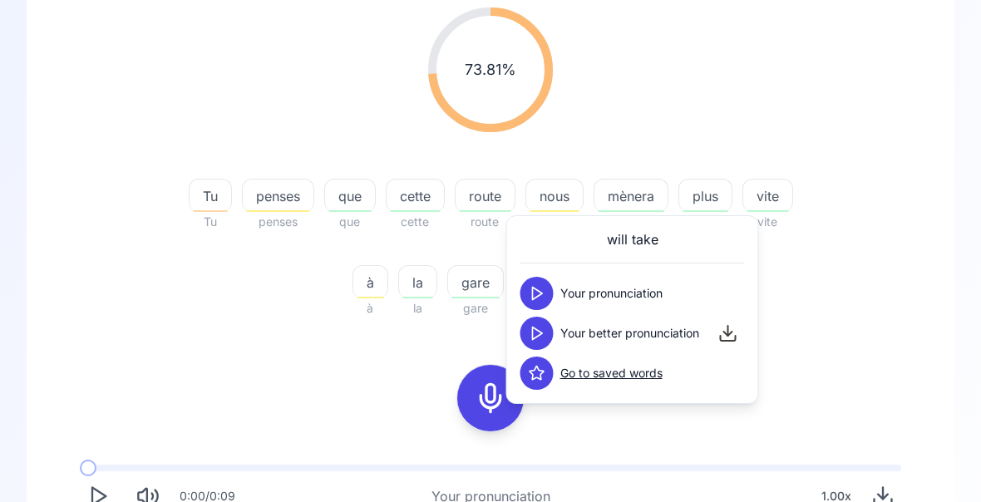
click at [848, 298] on div "73.81 % 73.81 % Tu Tu penses penses que que cette cette route route nous nous m…" at bounding box center [491, 163] width 848 height 338
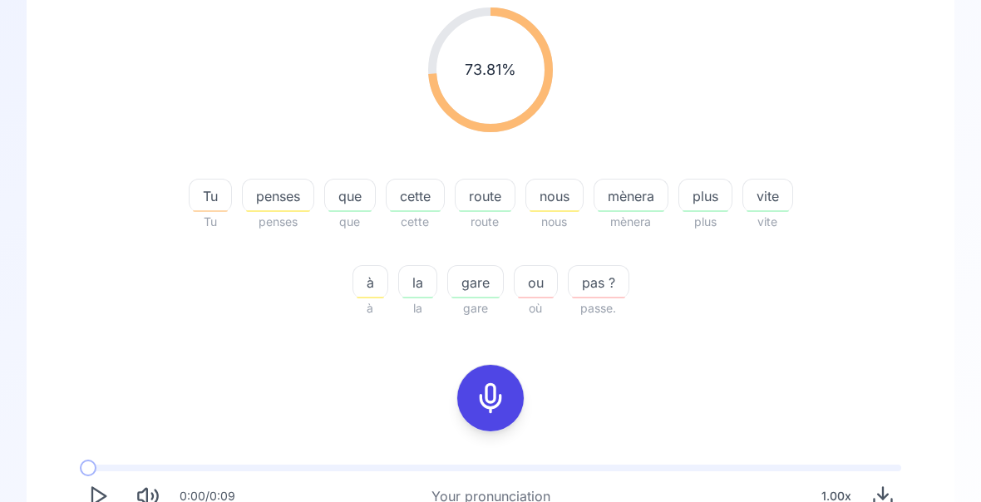
click at [777, 199] on span "vite" at bounding box center [767, 196] width 49 height 20
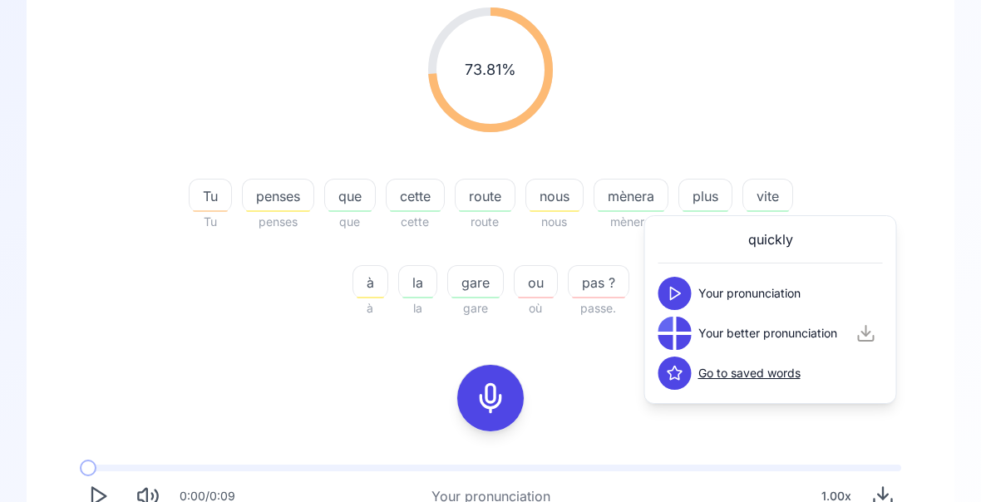
click at [901, 190] on div "73.81 % 73.81 % Tu Tu penses penses que que cette cette route route nous nous m…" at bounding box center [491, 163] width 848 height 338
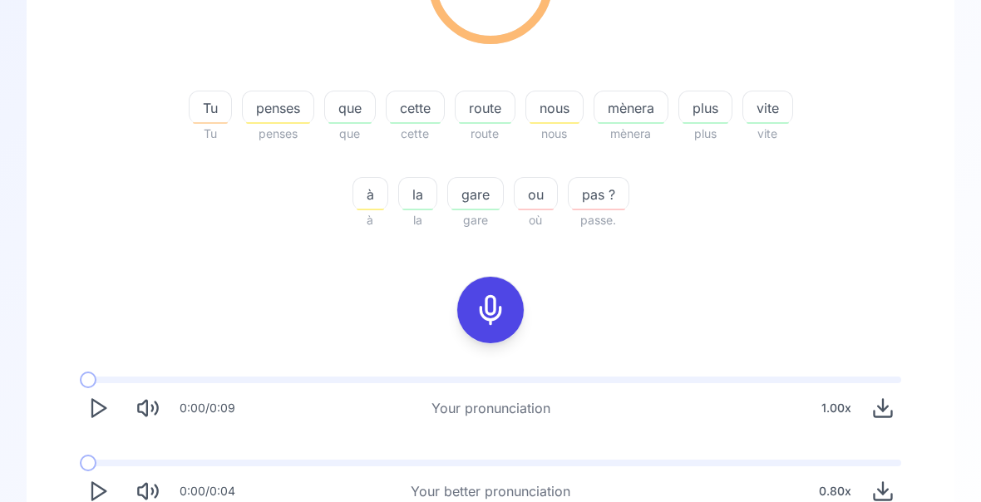
scroll to position [0, 0]
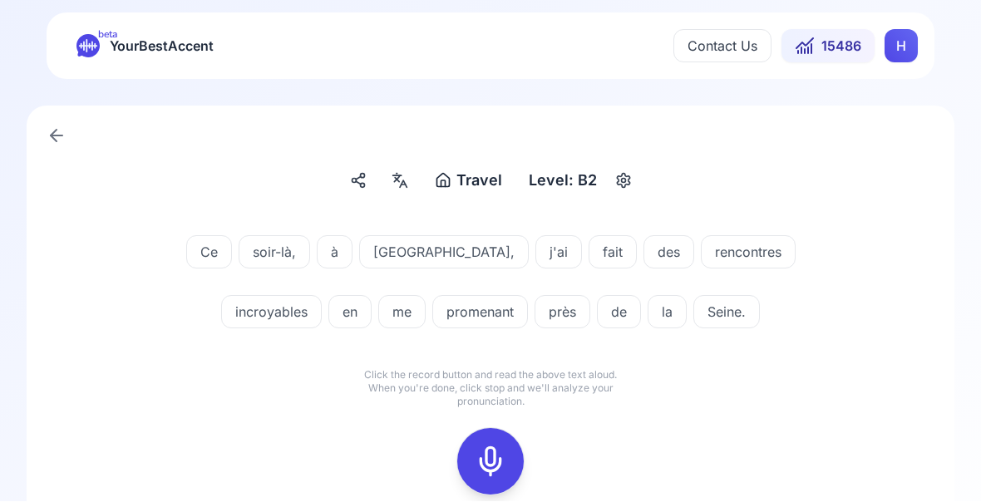
click at [491, 465] on icon at bounding box center [490, 462] width 33 height 33
click at [481, 474] on rect at bounding box center [490, 462] width 25 height 25
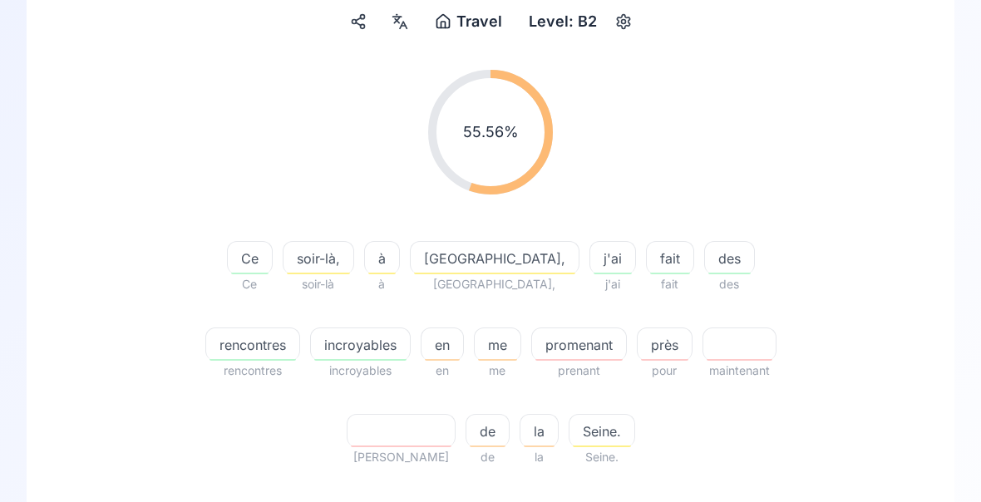
scroll to position [165, 0]
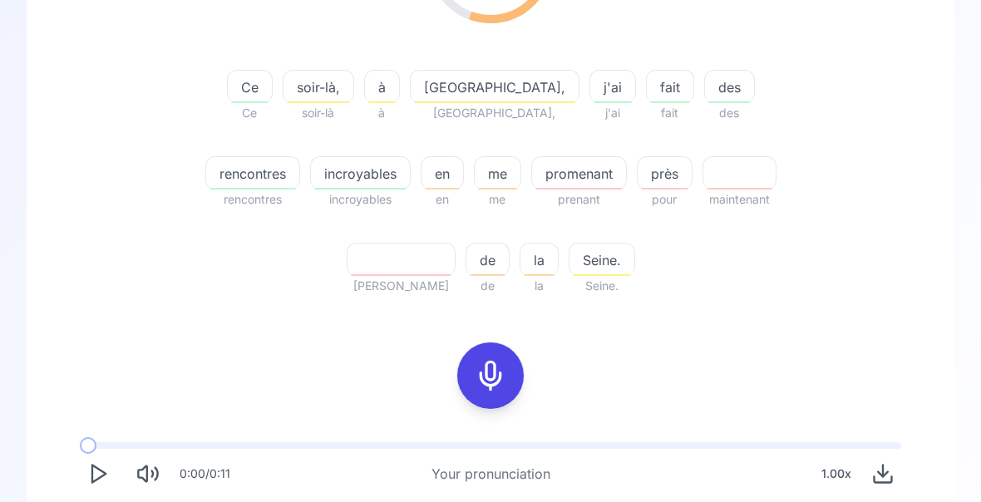
click at [532, 168] on span "promenant" at bounding box center [579, 175] width 94 height 20
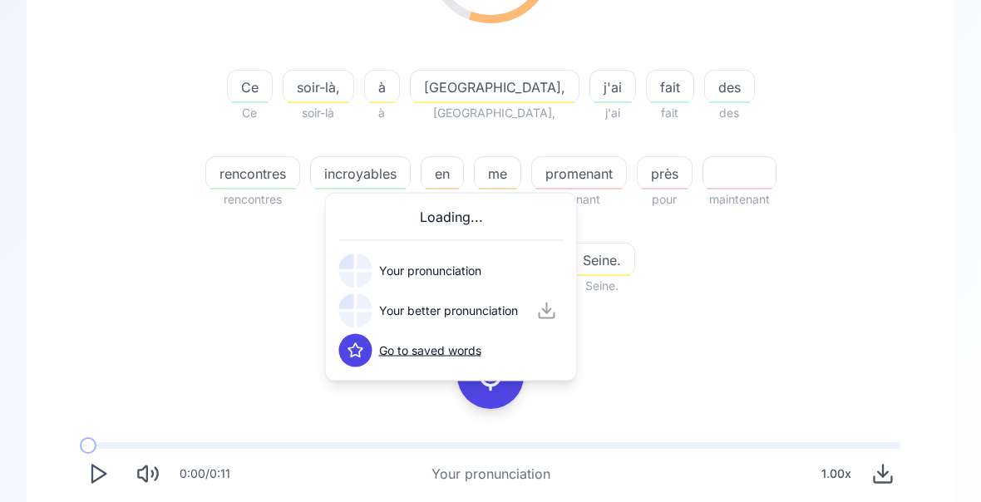
scroll to position [331, 0]
click at [884, 336] on div "55.56 % 55.56 % Ce Ce soir-là, soir-là à à [GEOGRAPHIC_DATA], [GEOGRAPHIC_DATA]…" at bounding box center [491, 236] width 848 height 703
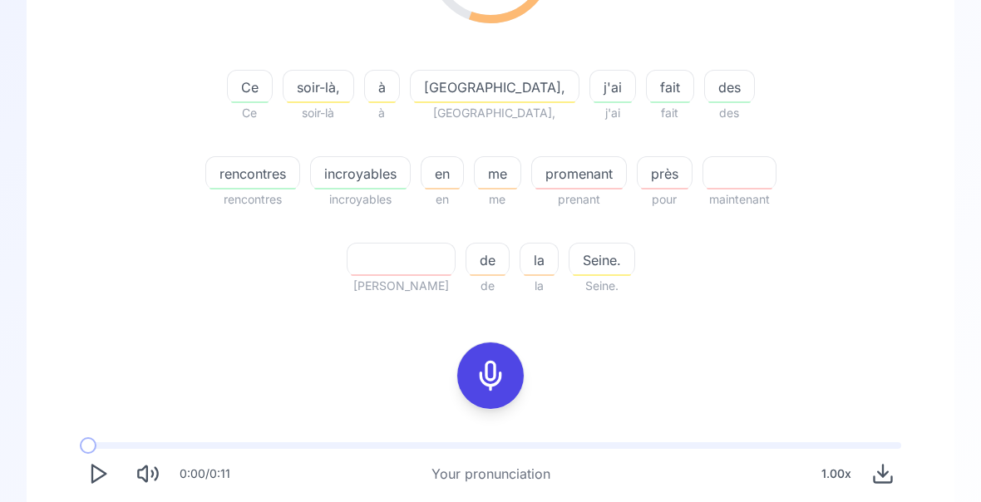
click at [299, 164] on span "rencontres" at bounding box center [252, 174] width 93 height 20
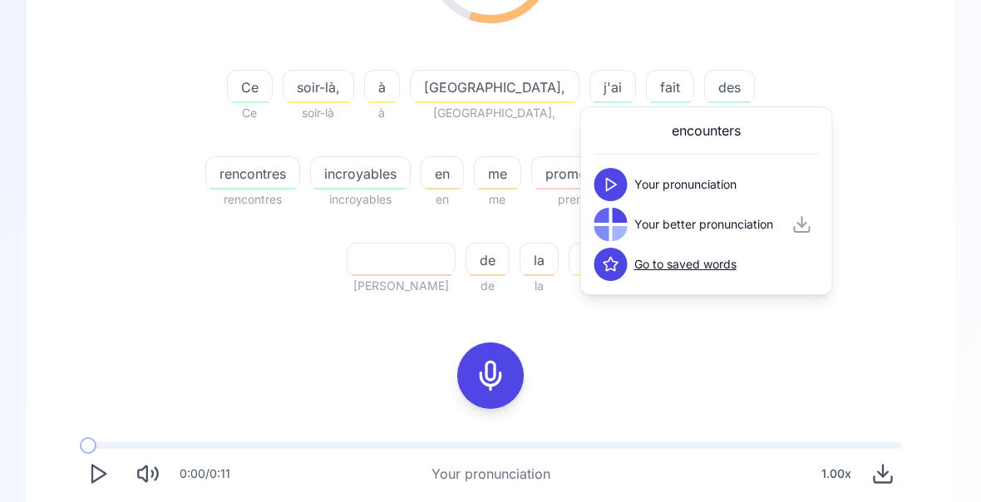
click at [897, 318] on div "55.56 % 55.56 % Ce Ce soir-là, soir-là à à [GEOGRAPHIC_DATA], [GEOGRAPHIC_DATA]…" at bounding box center [491, 236] width 848 height 703
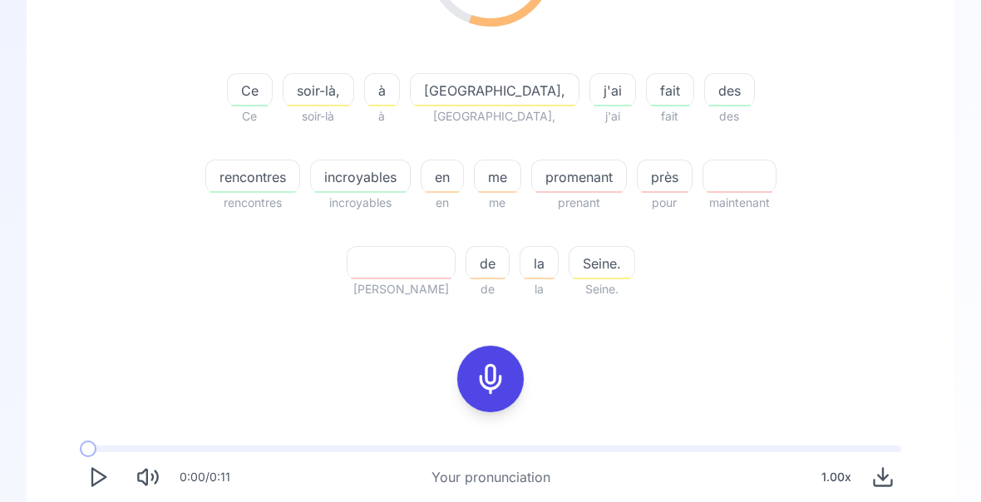
scroll to position [396, 0]
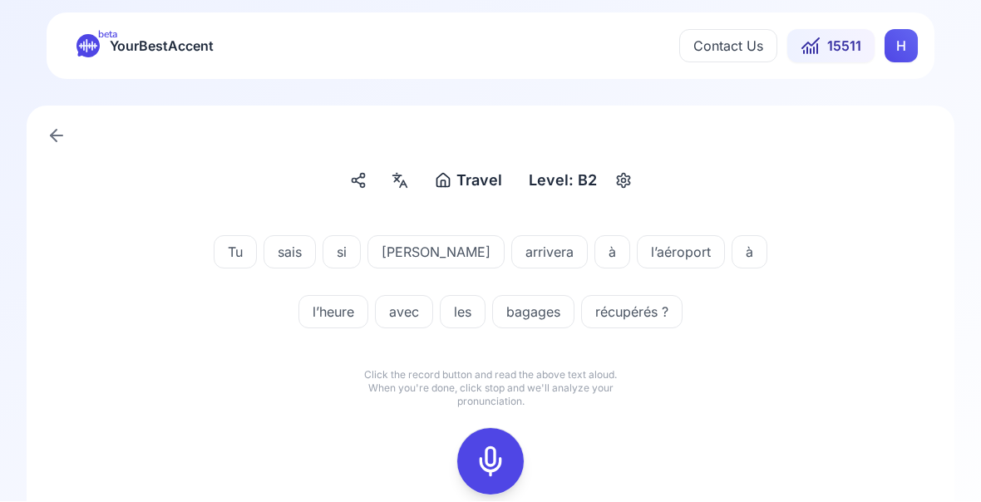
click at [483, 463] on icon at bounding box center [490, 462] width 33 height 33
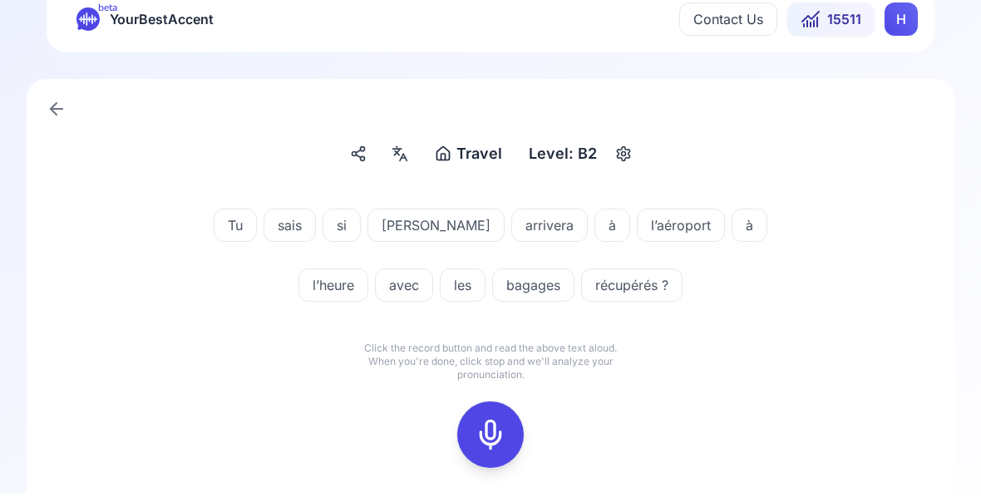
scroll to position [35, 0]
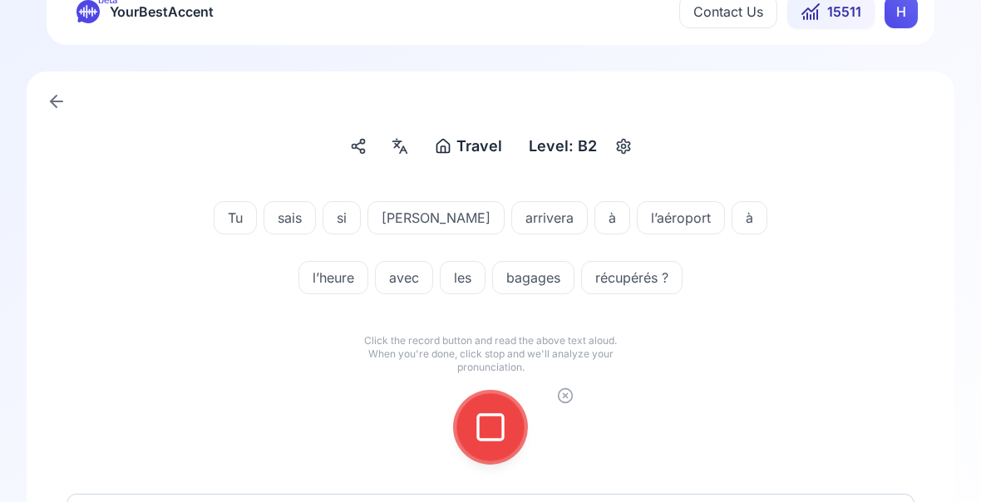
click at [478, 436] on rect at bounding box center [490, 427] width 25 height 25
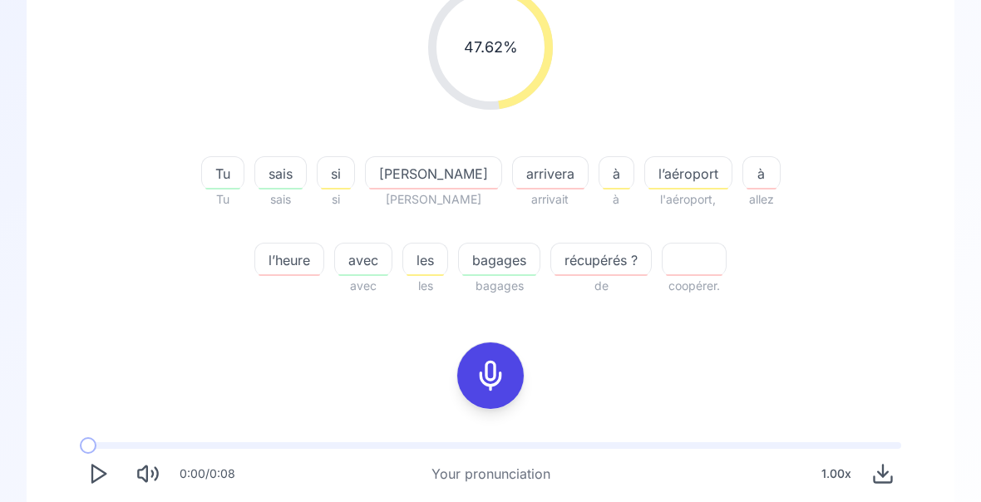
scroll to position [247, 0]
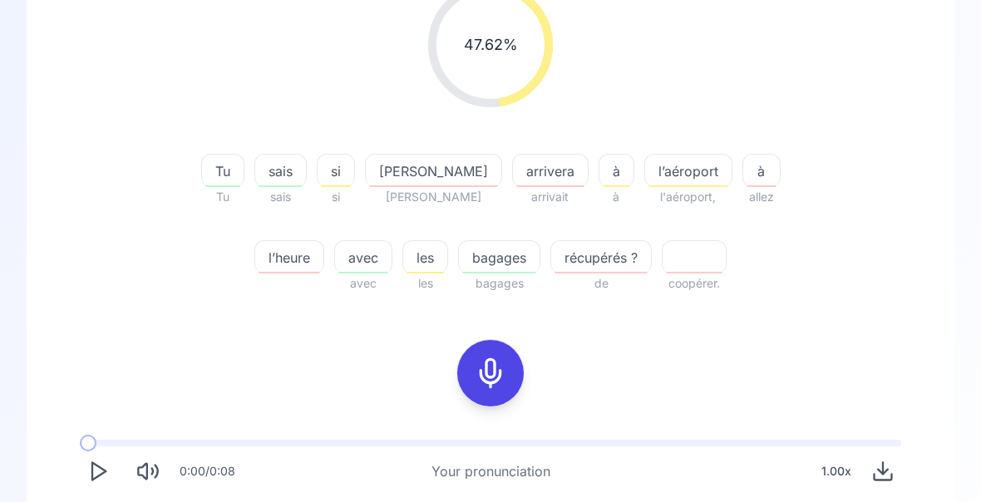
click at [590, 255] on span "récupérés ?" at bounding box center [601, 258] width 100 height 20
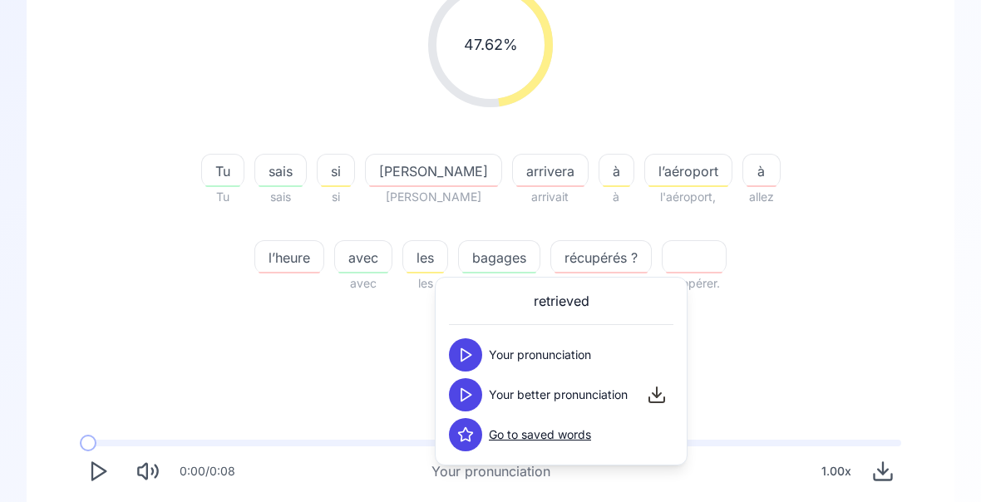
click at [466, 402] on icon at bounding box center [465, 395] width 17 height 17
click at [898, 335] on div "47.62 % 47.62 % Tu Tu sais sais si si [PERSON_NAME] arrivera arrivait à à l’aér…" at bounding box center [491, 277] width 848 height 617
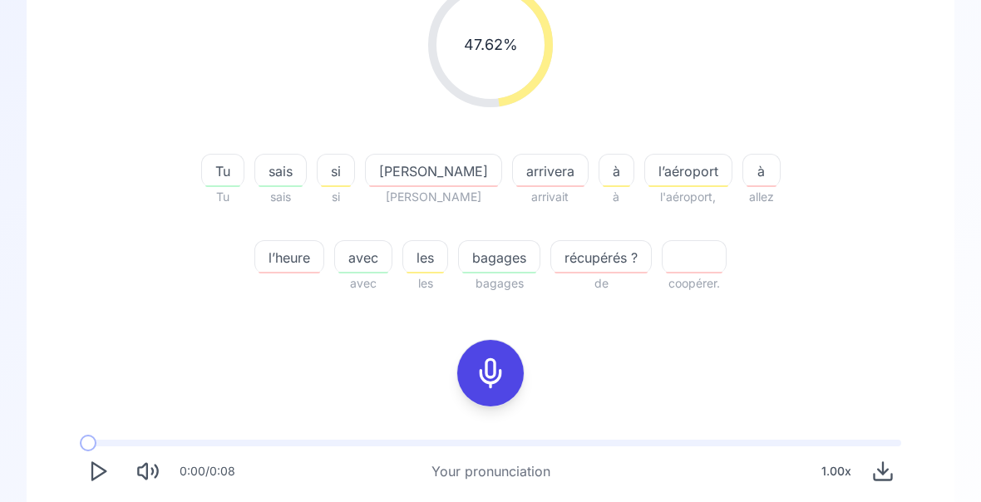
click at [513, 175] on span "arrivera" at bounding box center [550, 171] width 75 height 20
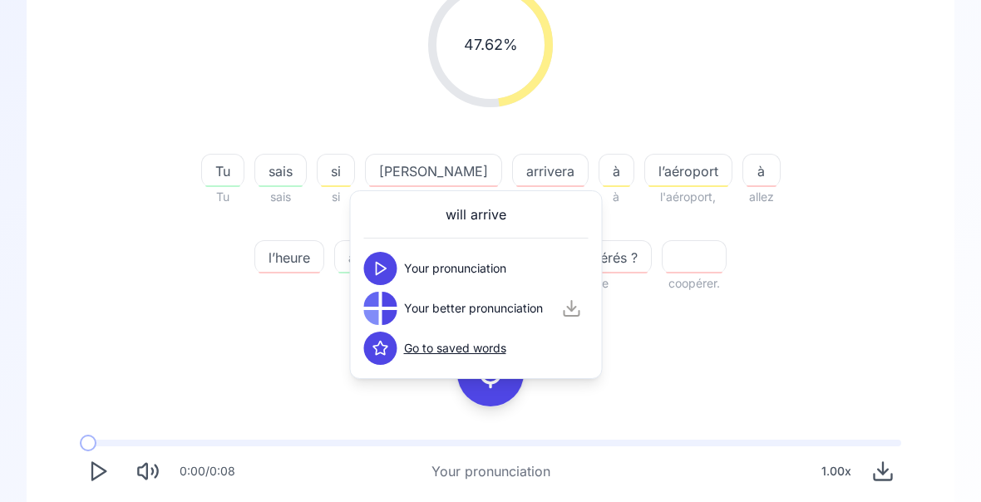
click at [871, 323] on div "47.62 % 47.62 % Tu Tu sais sais si si [PERSON_NAME] arrivera arrivait à à l’aér…" at bounding box center [491, 277] width 848 height 617
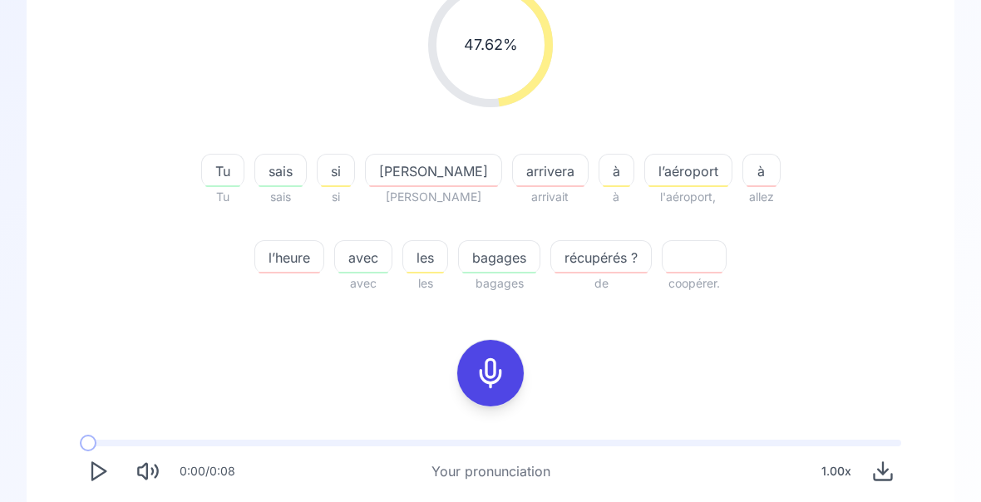
click at [336, 174] on span "si" at bounding box center [336, 171] width 37 height 20
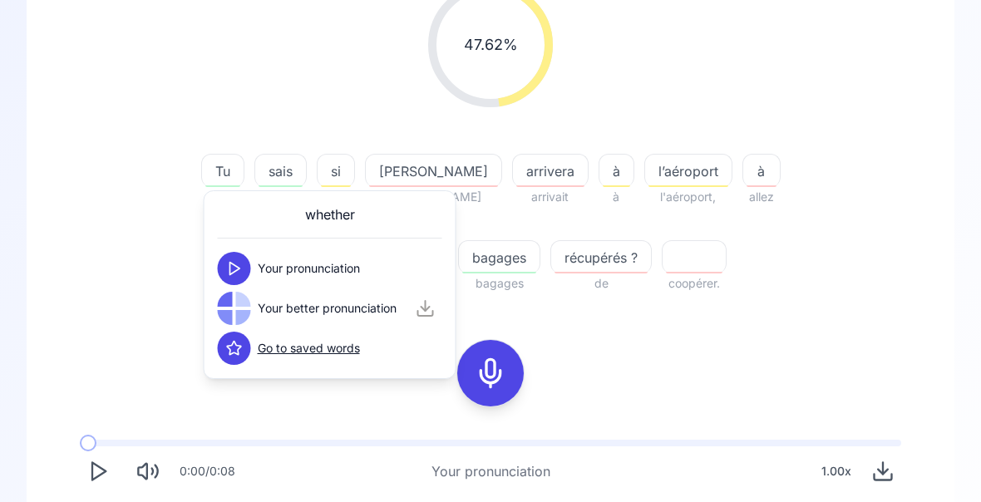
click at [871, 331] on div "47.62 % 47.62 % Tu Tu sais sais si si [PERSON_NAME] arrivera arrivait à à l’aér…" at bounding box center [491, 277] width 848 height 617
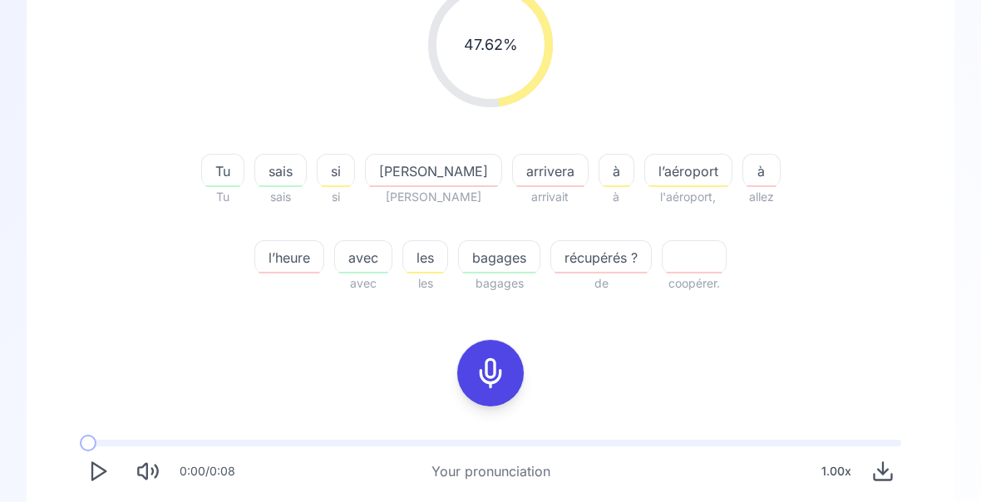
click at [323, 248] on span "l’heure" at bounding box center [289, 258] width 68 height 20
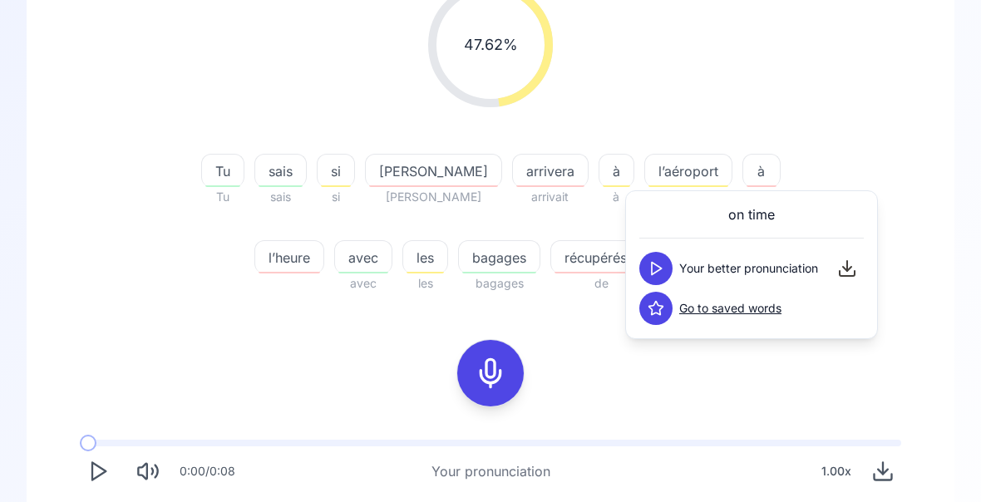
click at [904, 330] on div "47.62 % 47.62 % Tu Tu sais sais si si [PERSON_NAME] arrivera arrivait à à l’aér…" at bounding box center [491, 277] width 848 height 617
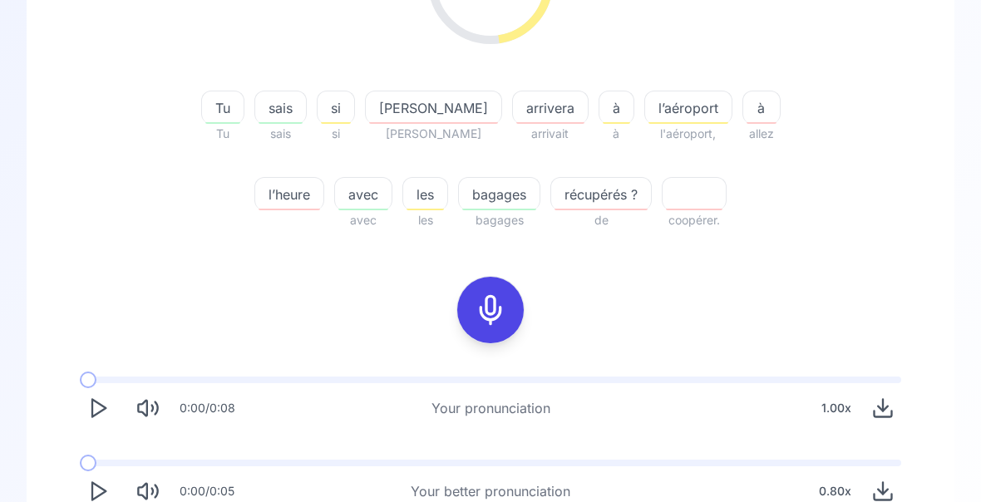
scroll to position [309, 0]
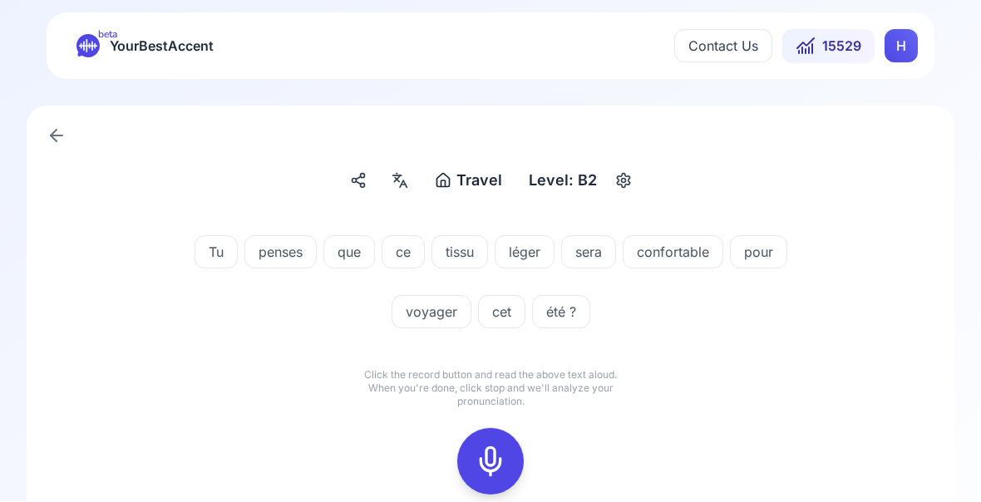
click at [495, 462] on icon at bounding box center [490, 462] width 33 height 33
click at [482, 461] on icon at bounding box center [490, 462] width 33 height 33
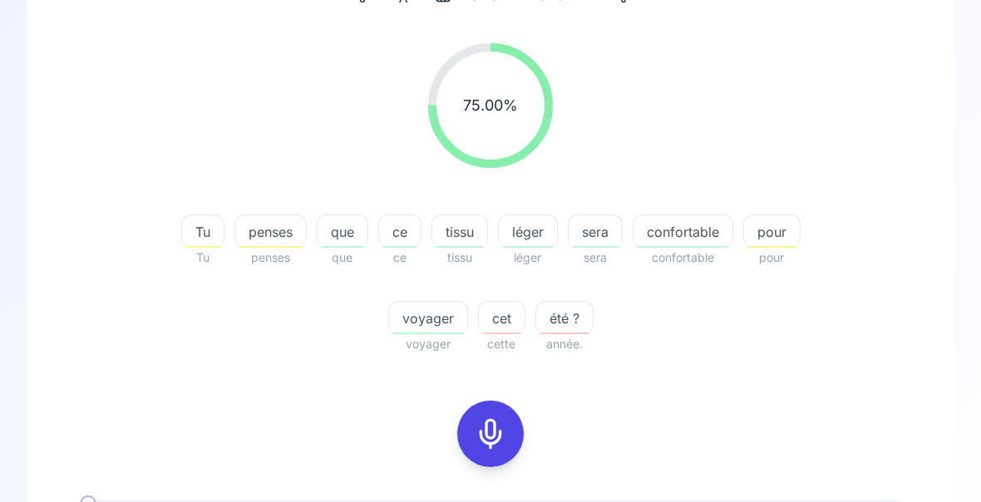
scroll to position [188, 0]
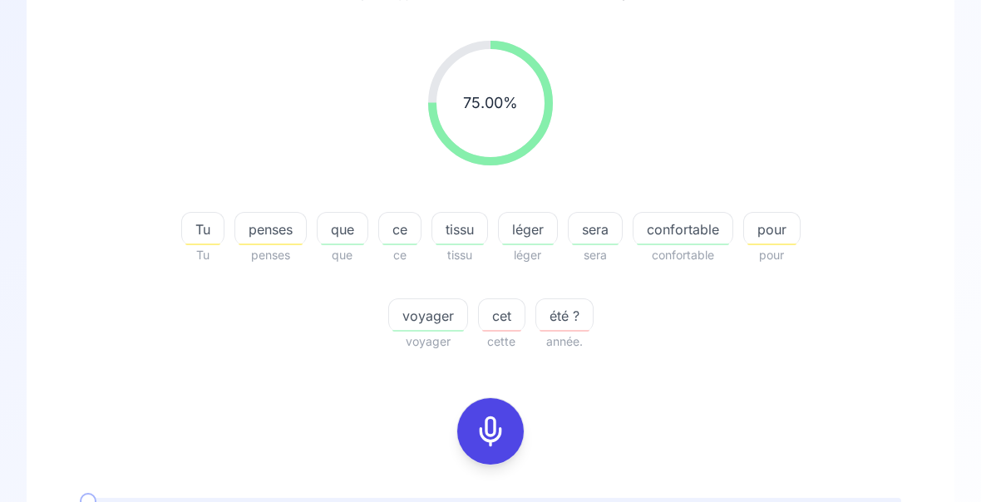
click at [531, 224] on span "léger" at bounding box center [528, 230] width 58 height 20
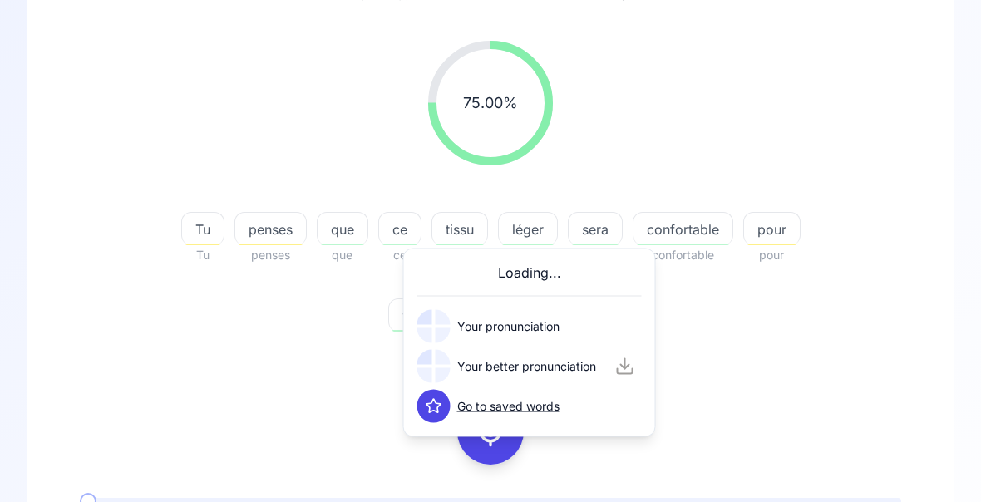
scroll to position [189, 0]
click at [860, 332] on div "75.00 % 75.00 % Tu Tu penses penses que que ce ce tissu tissu léger léger sera …" at bounding box center [491, 196] width 848 height 338
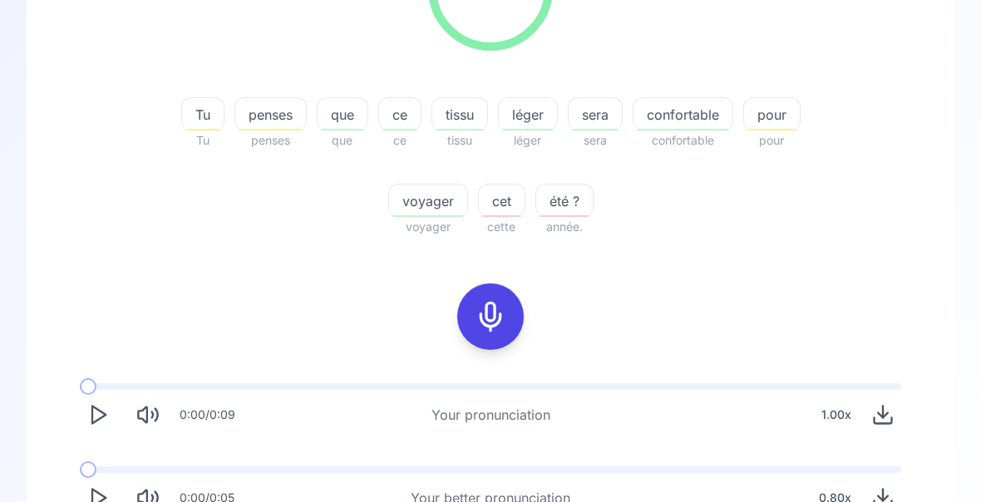
scroll to position [309, 0]
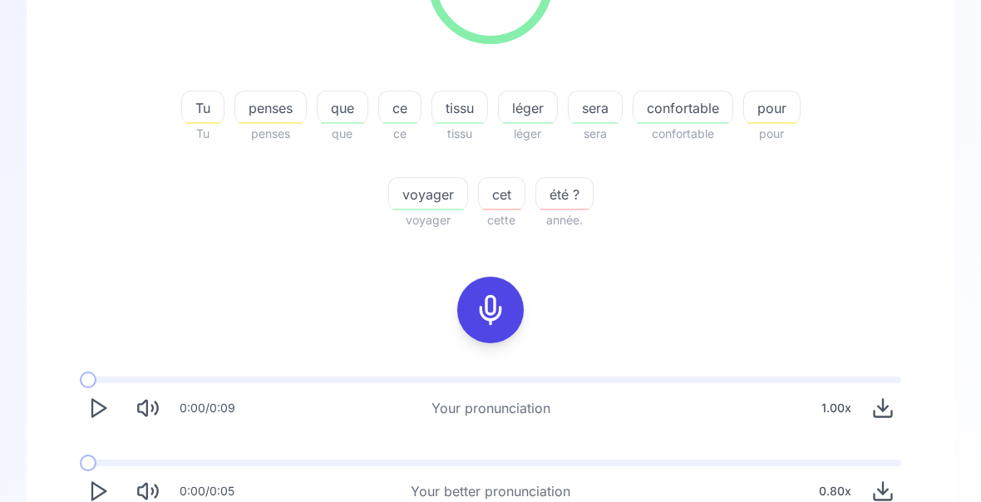
click at [99, 501] on icon "Play" at bounding box center [97, 492] width 23 height 23
click at [84, 487] on button "Play" at bounding box center [98, 492] width 37 height 37
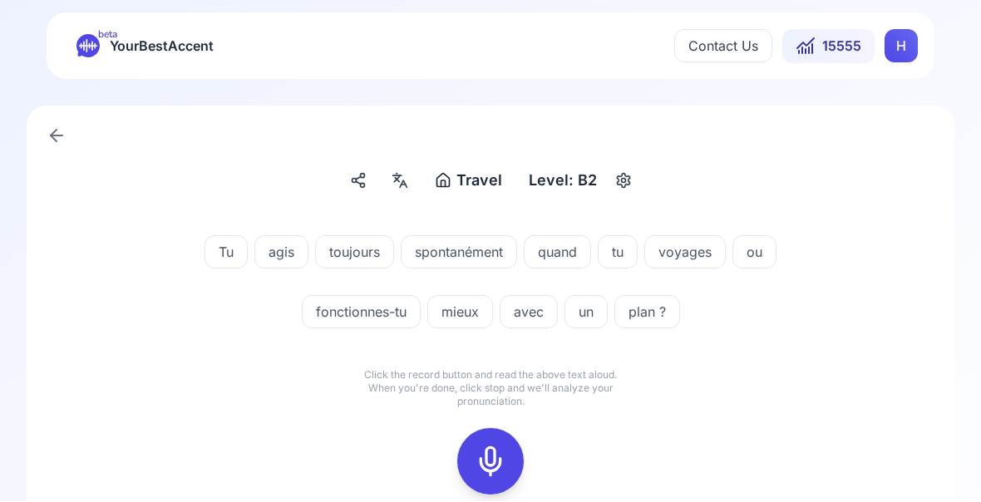
click at [496, 460] on icon at bounding box center [490, 462] width 33 height 33
click at [494, 468] on icon at bounding box center [490, 462] width 33 height 33
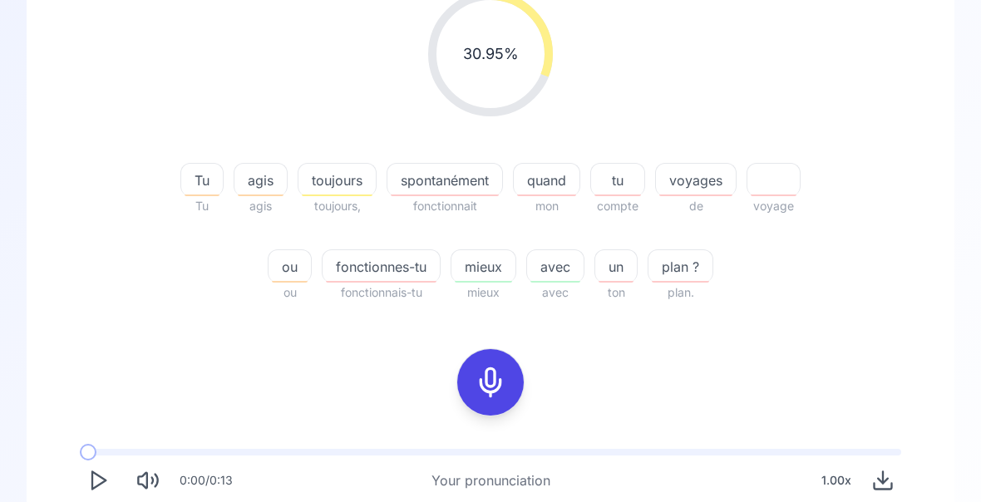
scroll to position [242, 0]
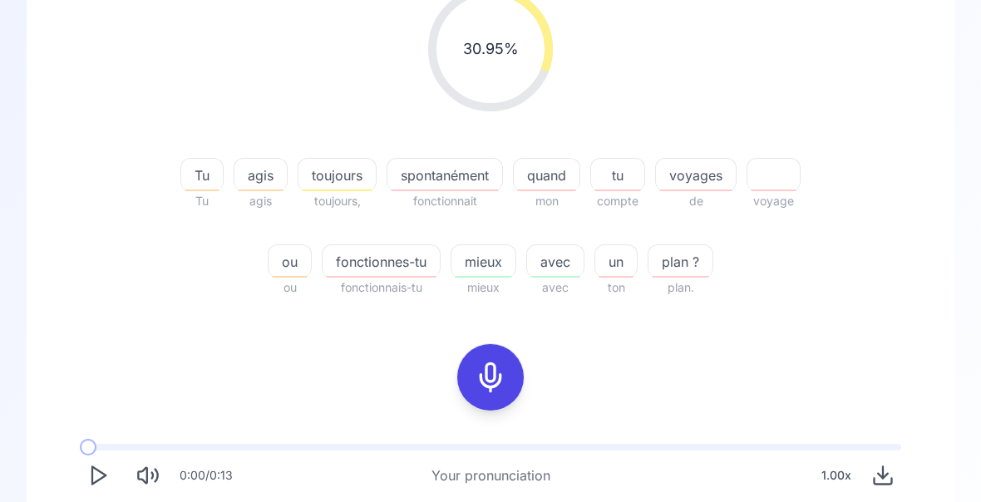
click at [386, 272] on div "fonctionnes-tu" at bounding box center [381, 261] width 119 height 33
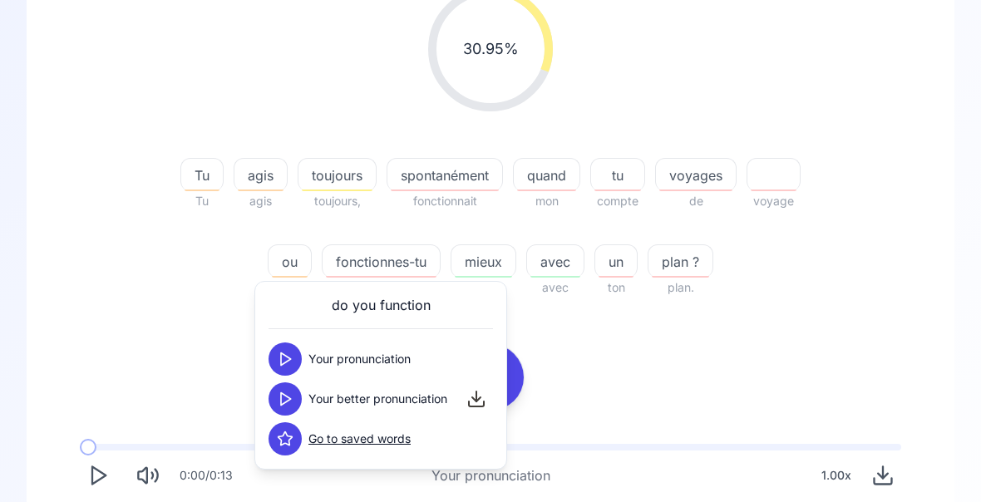
click at [281, 401] on polygon at bounding box center [286, 399] width 10 height 12
click at [836, 308] on div "30.95 % 30.95 % Tu Tu agis agis toujours toujours, spontanément fonctionnait qu…" at bounding box center [491, 142] width 848 height 338
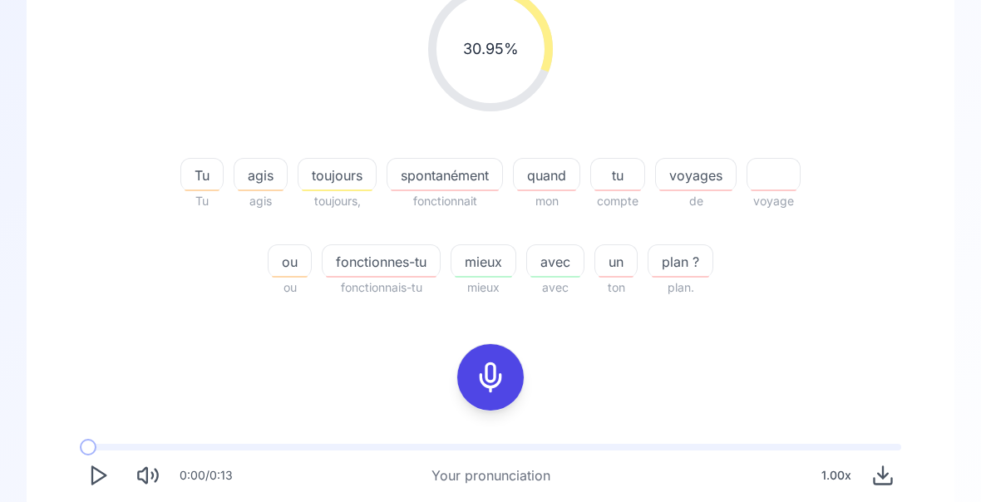
click at [451, 190] on div "button" at bounding box center [445, 191] width 108 height 2
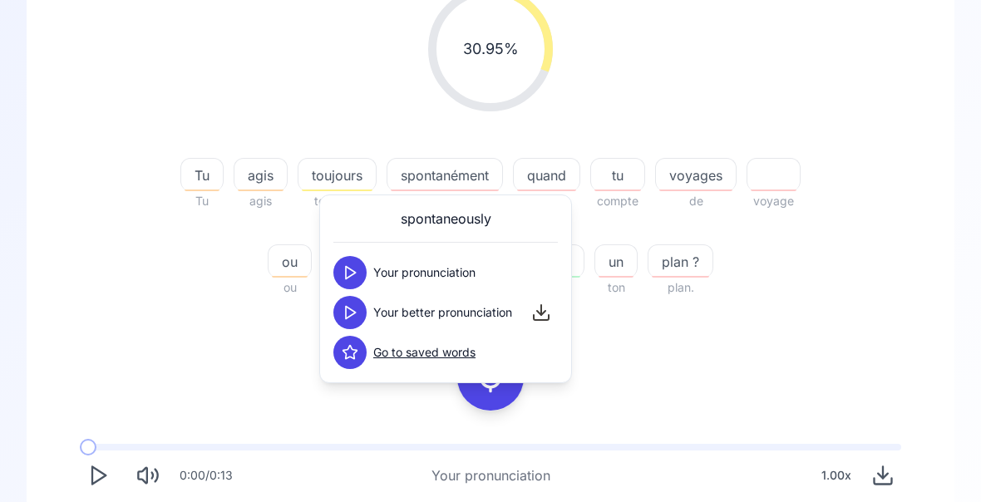
click at [350, 314] on icon at bounding box center [350, 312] width 17 height 17
click at [867, 279] on div "30.95 % 30.95 % Tu Tu agis agis toujours toujours, spontanément fonctionnait qu…" at bounding box center [491, 142] width 848 height 338
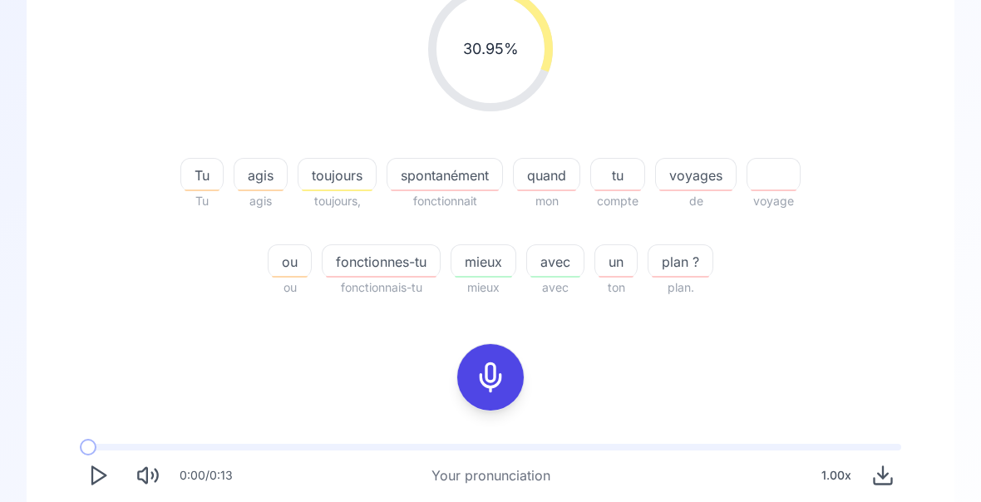
click at [491, 374] on icon at bounding box center [490, 377] width 33 height 33
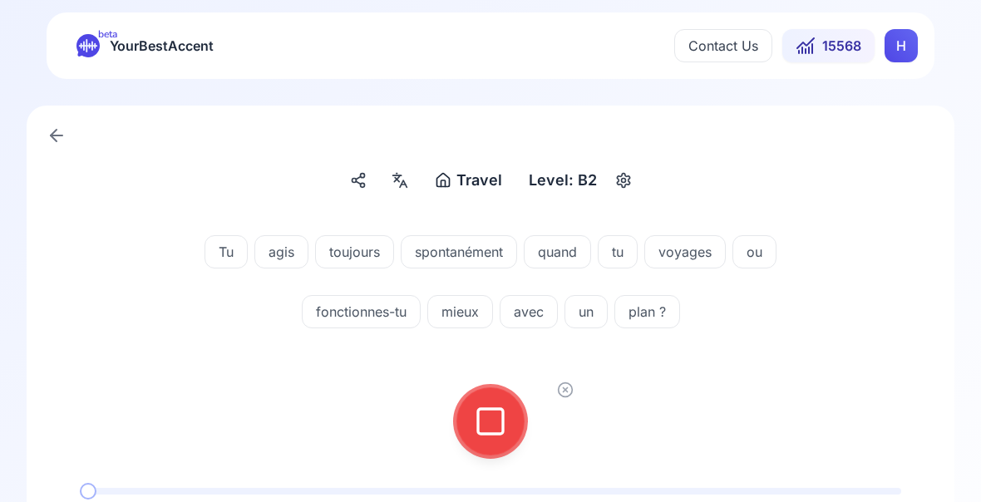
scroll to position [0, 0]
click at [495, 434] on rect at bounding box center [490, 422] width 25 height 25
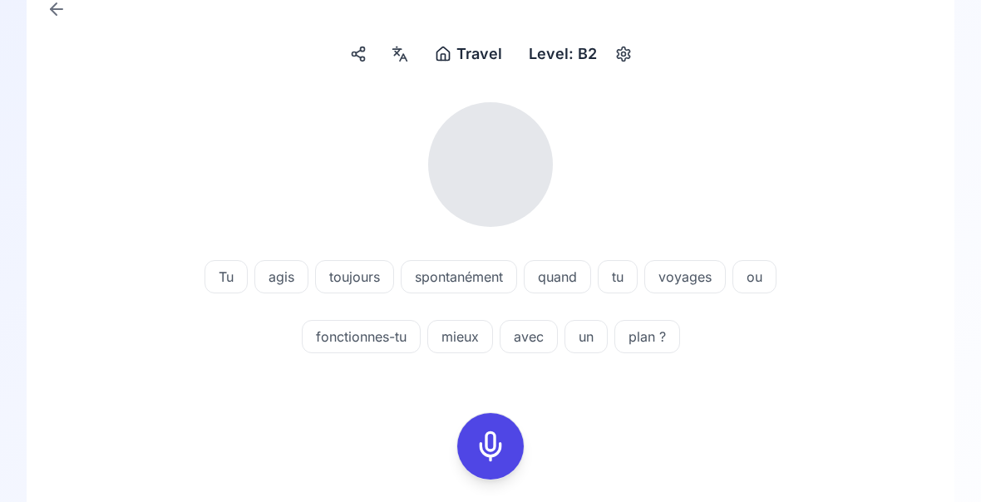
scroll to position [127, 0]
click at [491, 456] on icon at bounding box center [490, 446] width 33 height 33
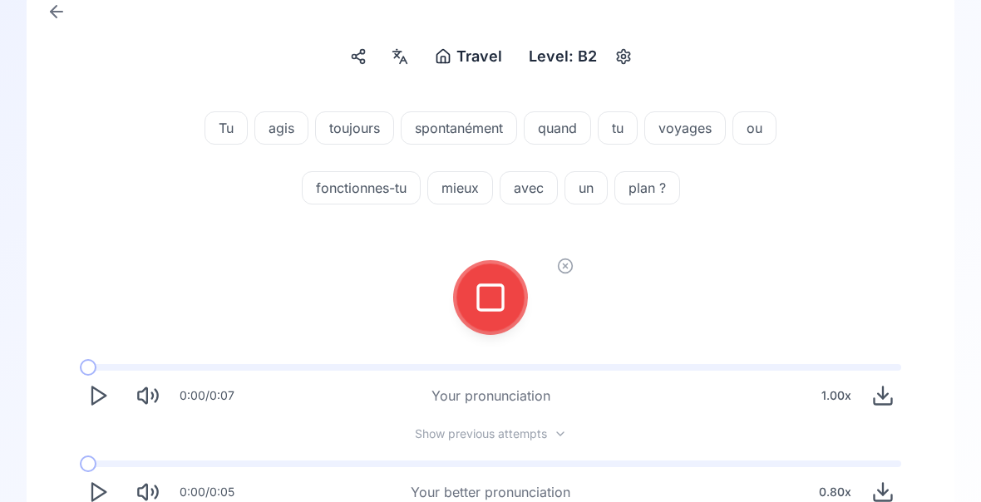
click at [979, 171] on div "Travel Travel Level: B2 Tu agis toujours spontanément quand tu voyages ou fonct…" at bounding box center [490, 299] width 981 height 688
click at [498, 314] on div at bounding box center [491, 297] width 40 height 67
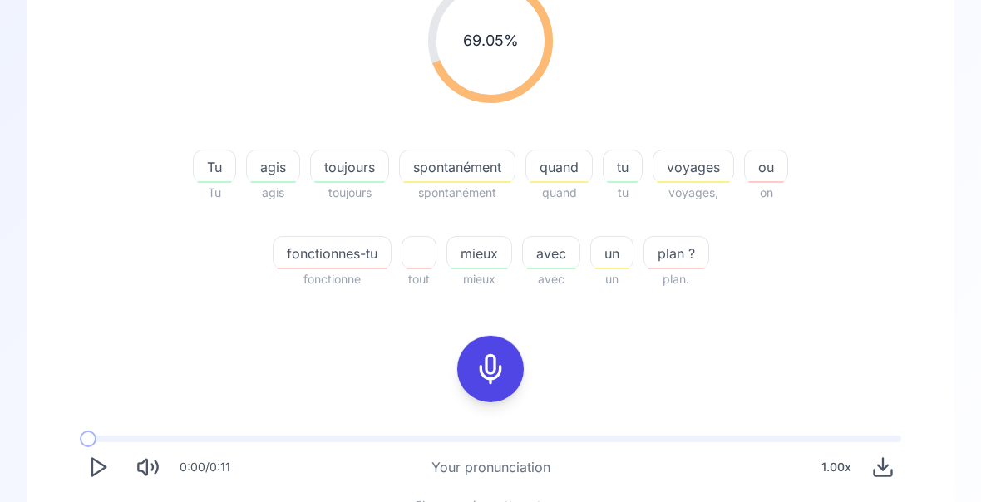
scroll to position [252, 0]
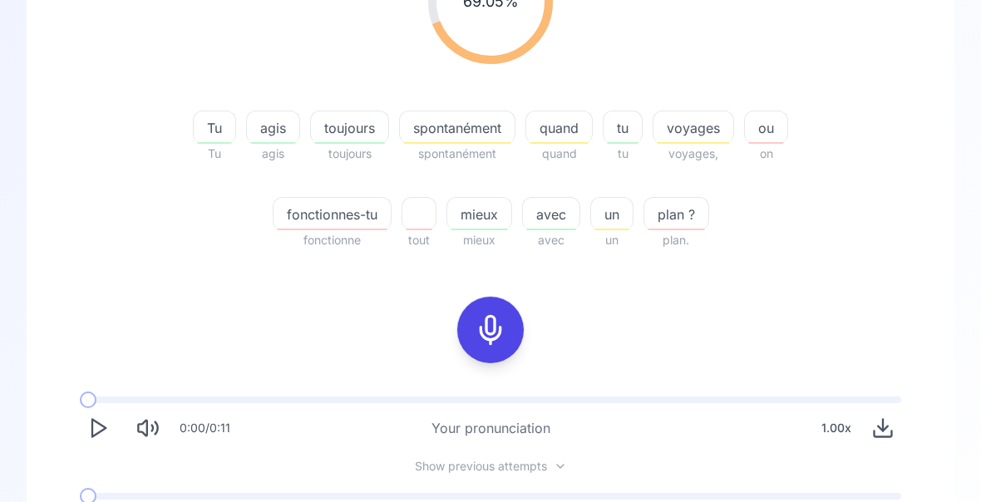
scroll to position [323, 0]
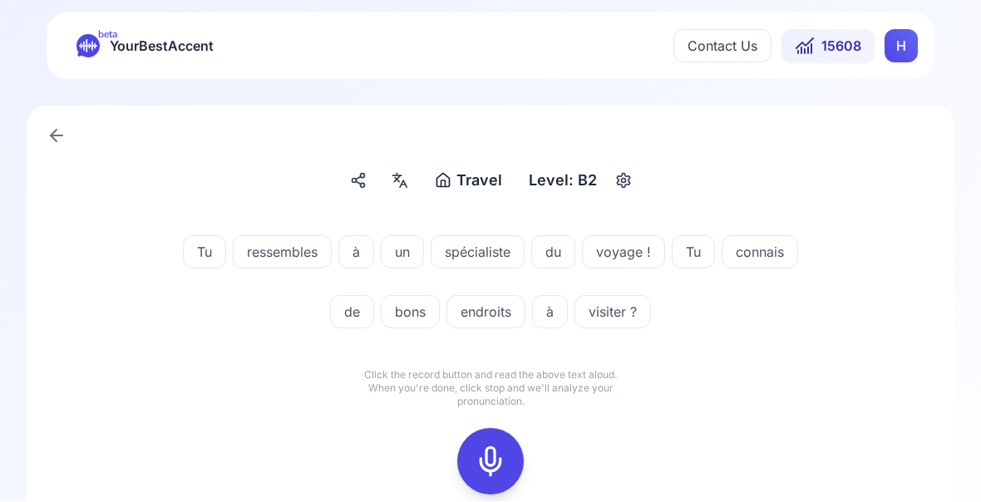
click at [495, 466] on icon at bounding box center [490, 462] width 33 height 33
click at [494, 456] on icon at bounding box center [490, 462] width 33 height 33
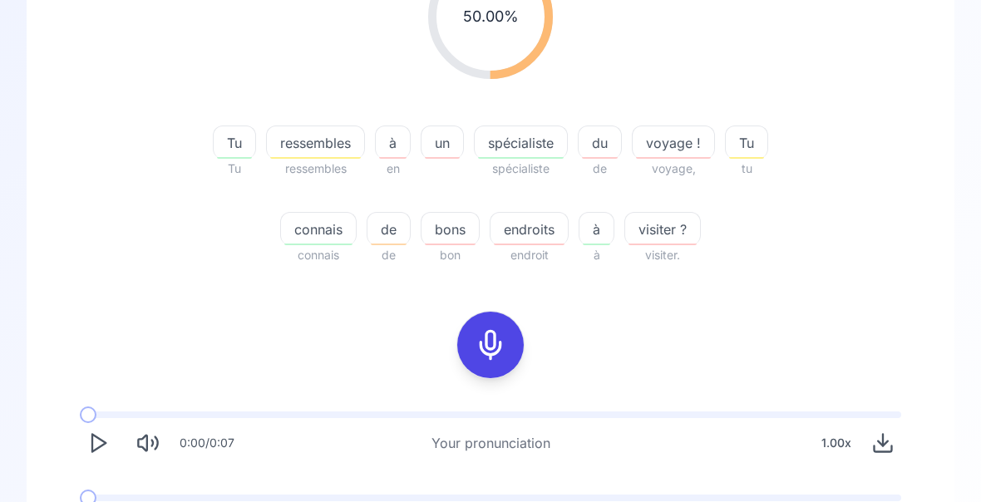
scroll to position [275, 0]
click at [497, 341] on icon at bounding box center [490, 344] width 33 height 33
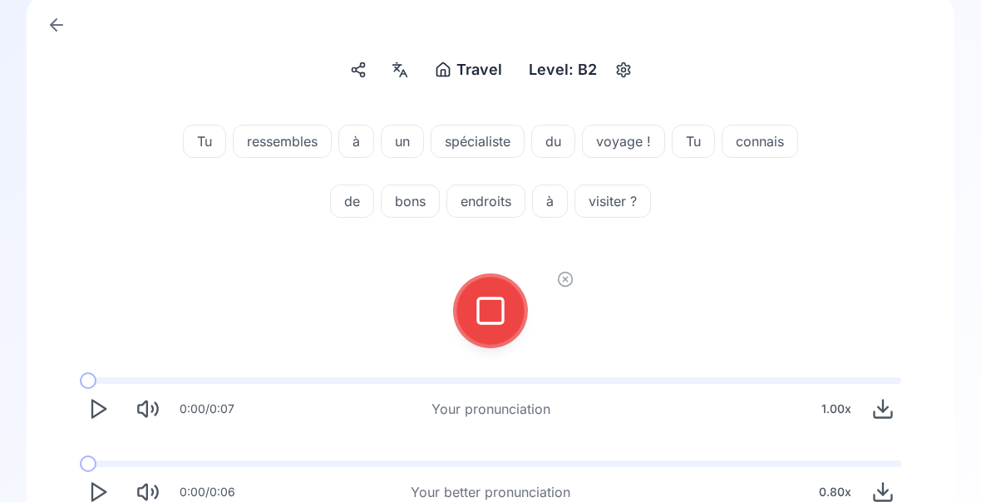
click at [488, 317] on icon at bounding box center [490, 310] width 33 height 33
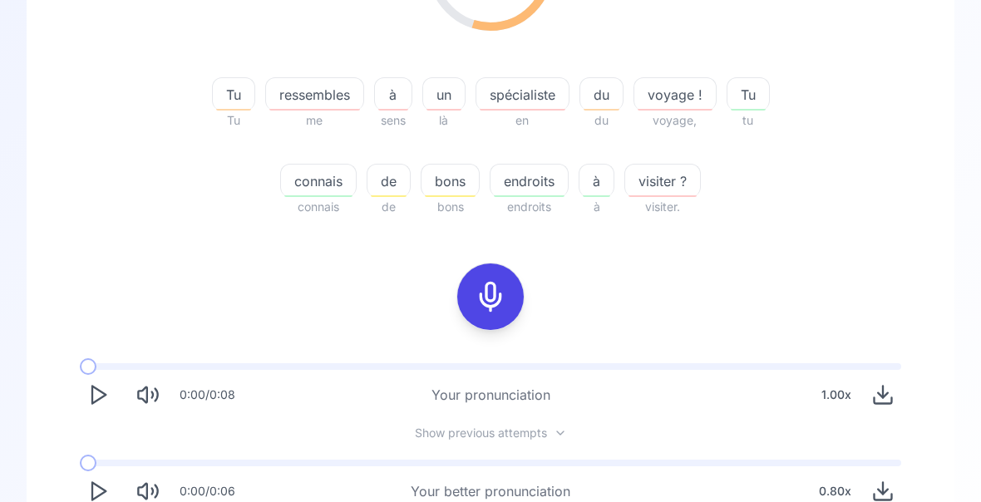
click at [111, 486] on button "Play" at bounding box center [98, 492] width 37 height 37
click at [102, 497] on icon "Play" at bounding box center [97, 492] width 23 height 23
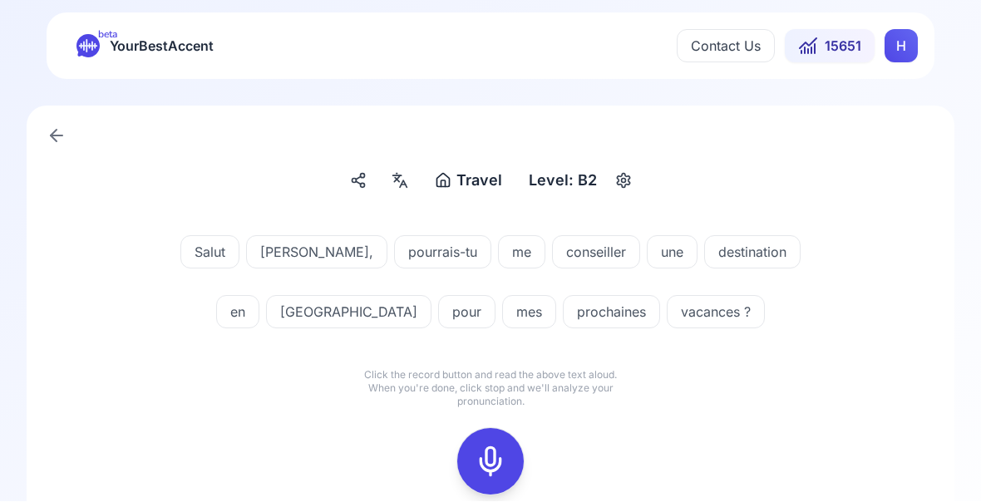
click at [495, 458] on icon at bounding box center [490, 462] width 33 height 33
click at [497, 476] on icon at bounding box center [490, 462] width 33 height 33
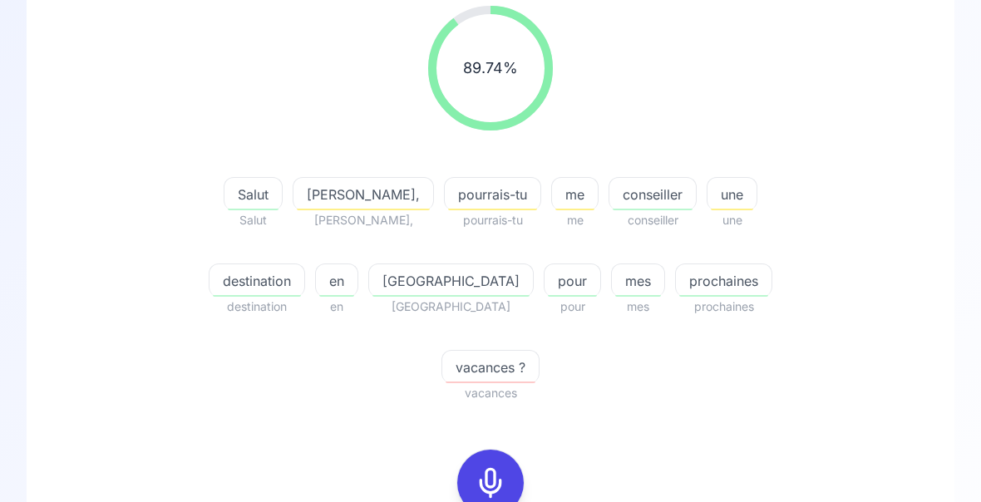
scroll to position [224, 0]
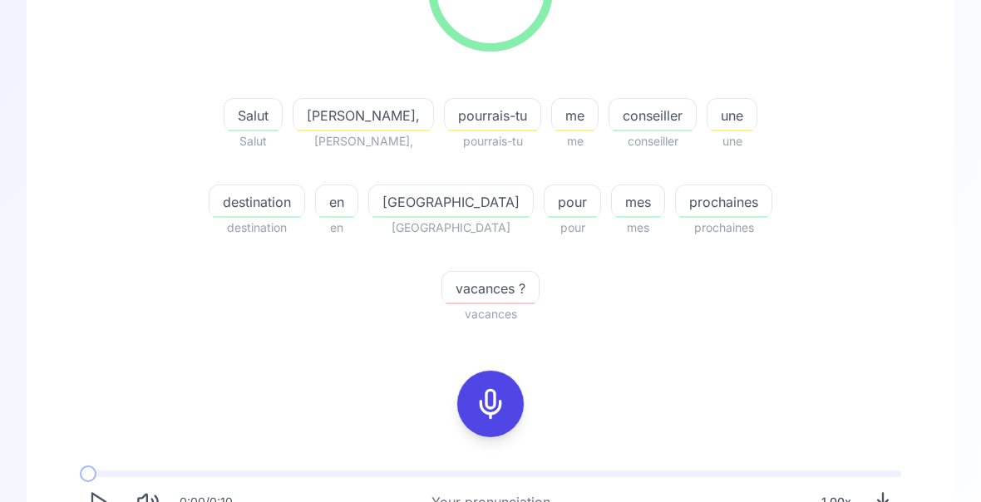
scroll to position [309, 0]
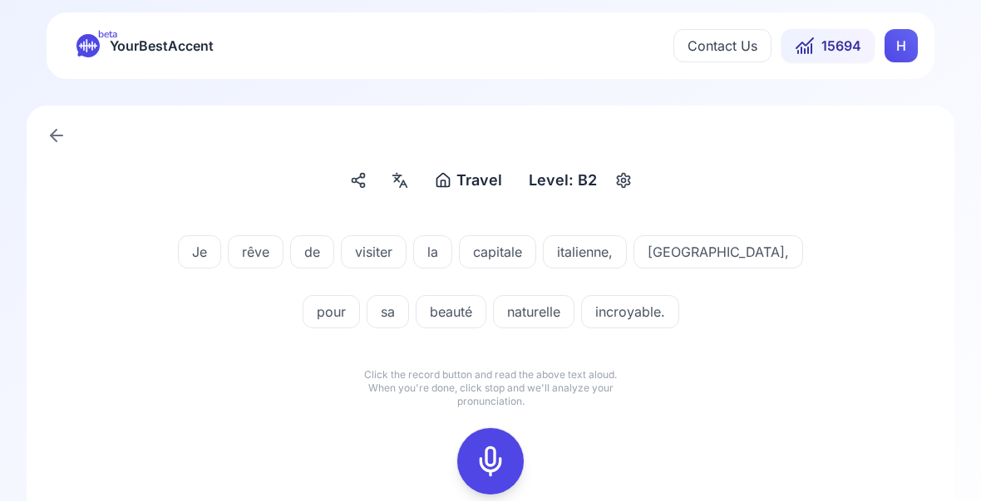
click at [498, 456] on icon at bounding box center [490, 462] width 33 height 33
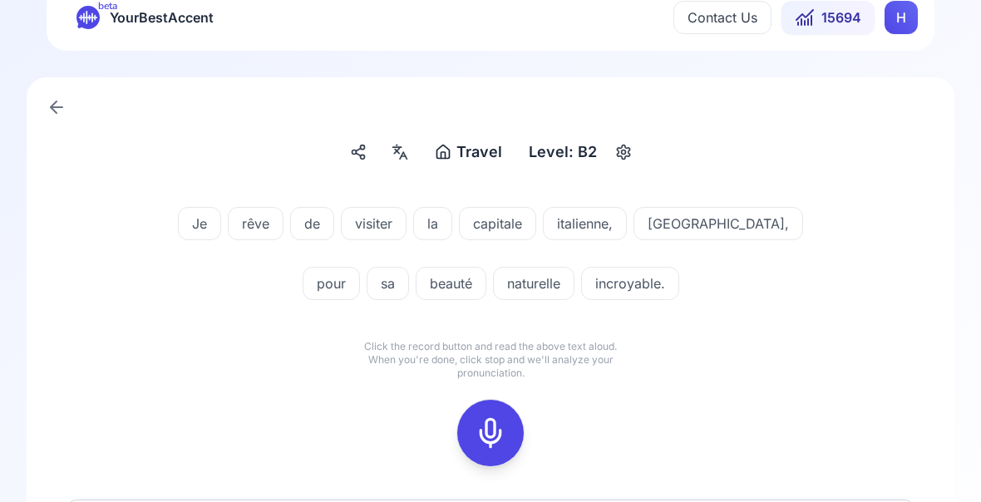
scroll to position [35, 0]
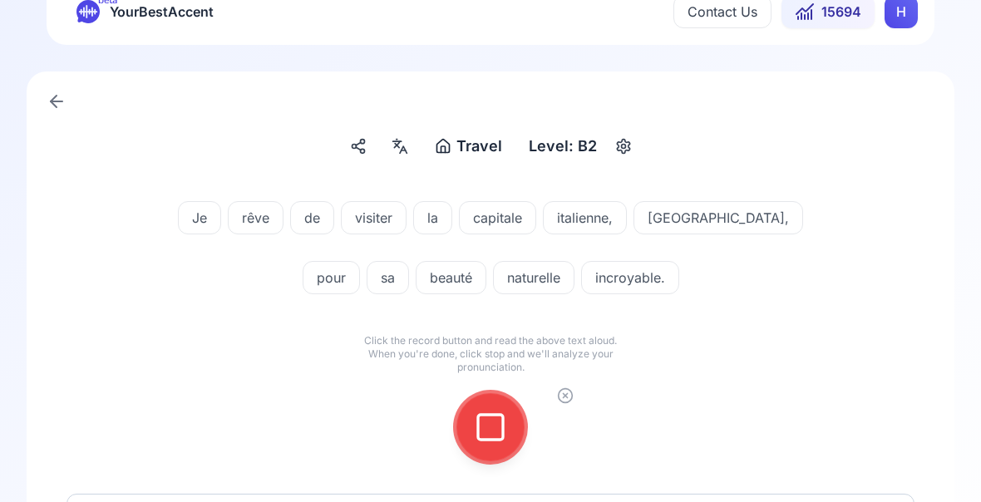
click at [495, 441] on icon at bounding box center [490, 427] width 33 height 33
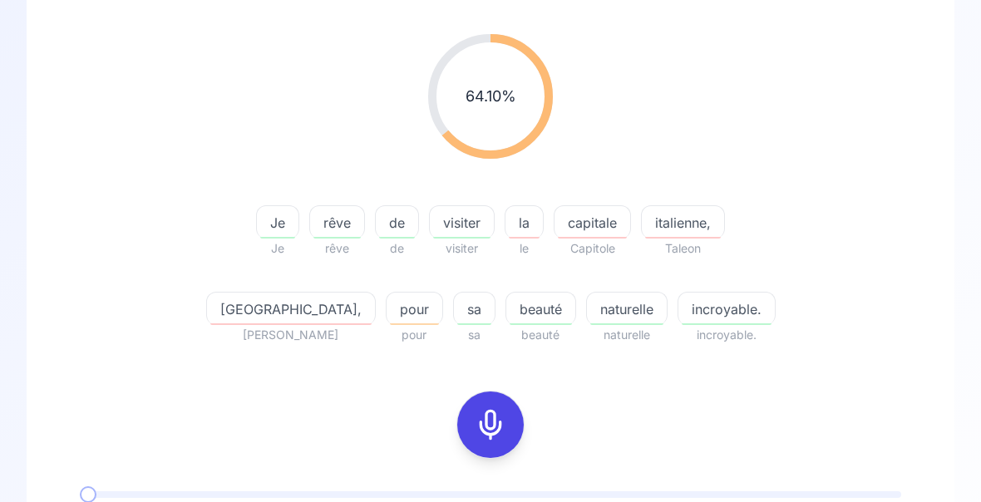
scroll to position [195, 0]
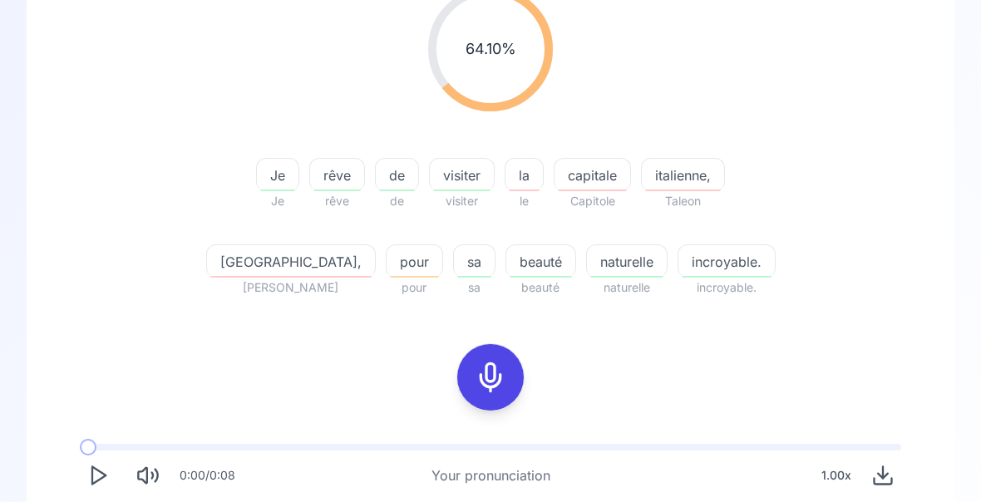
scroll to position [309, 0]
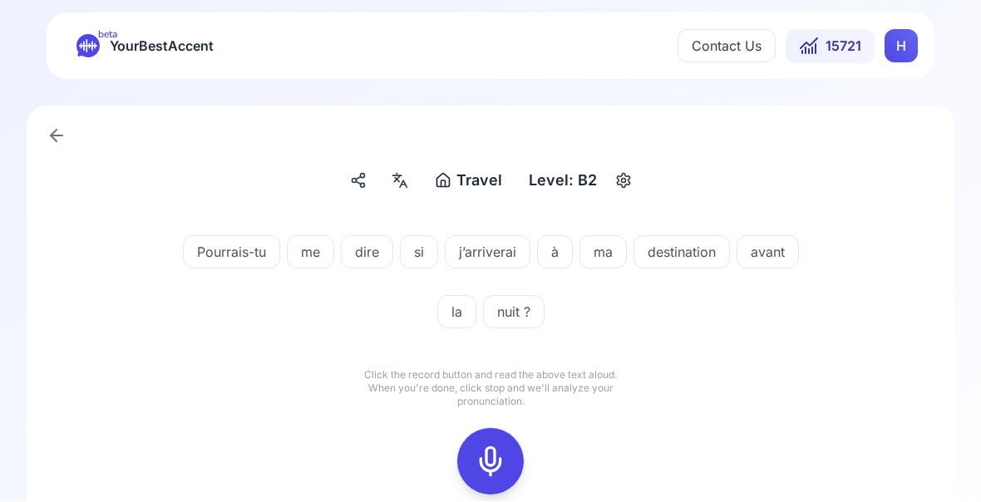
click at [491, 471] on icon at bounding box center [490, 462] width 33 height 33
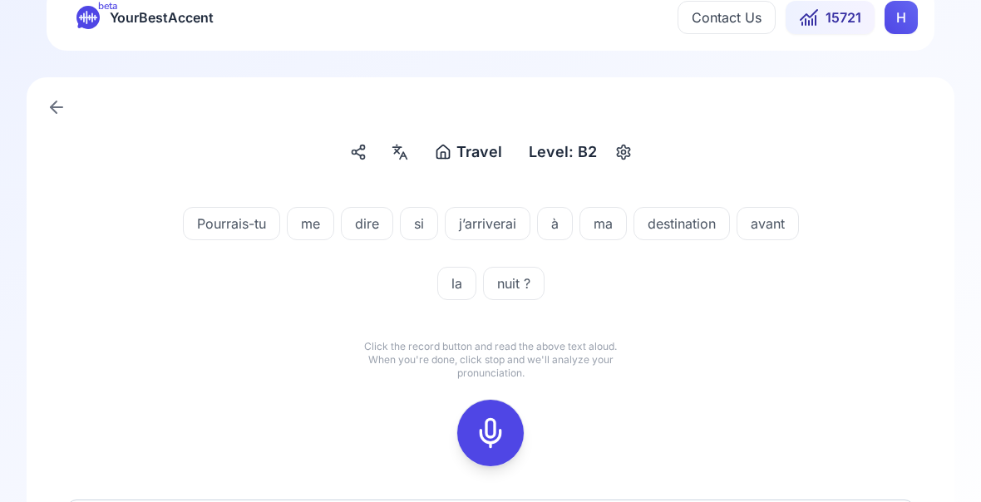
scroll to position [35, 0]
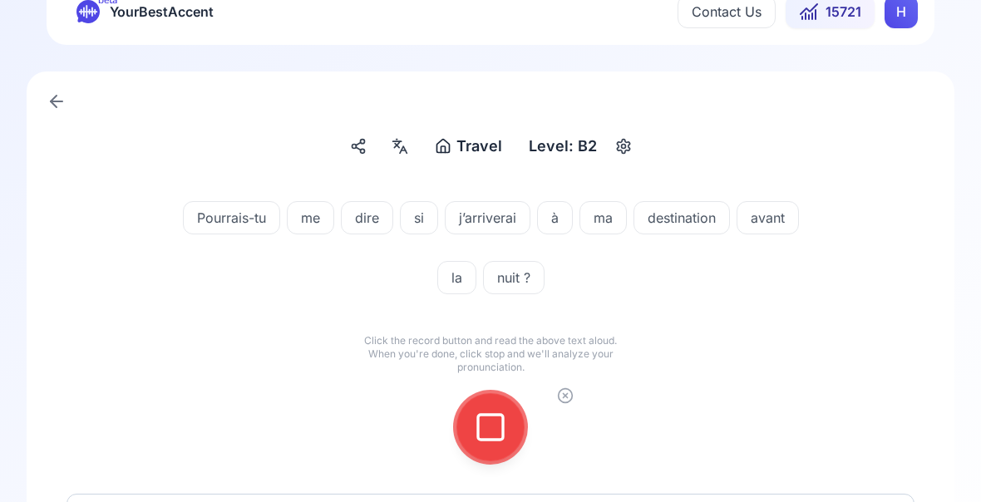
click at [498, 436] on icon at bounding box center [490, 427] width 33 height 33
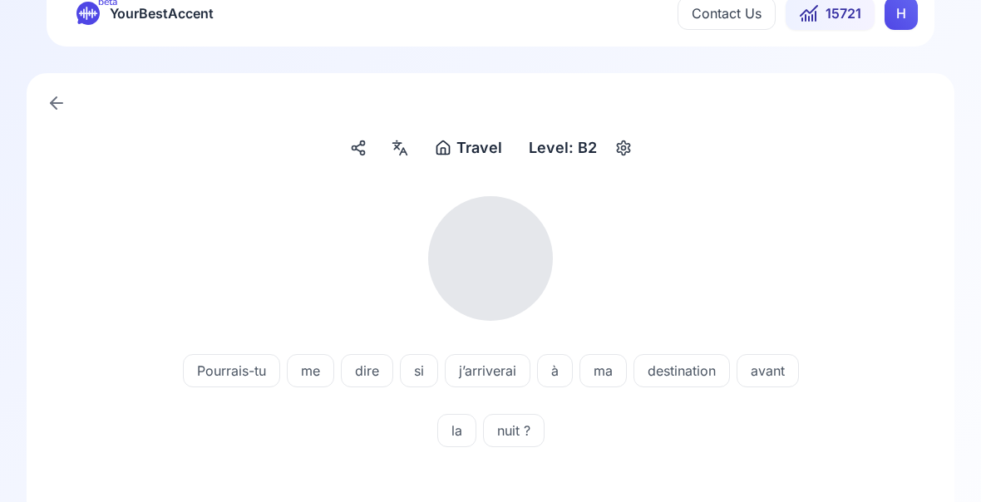
scroll to position [33, 0]
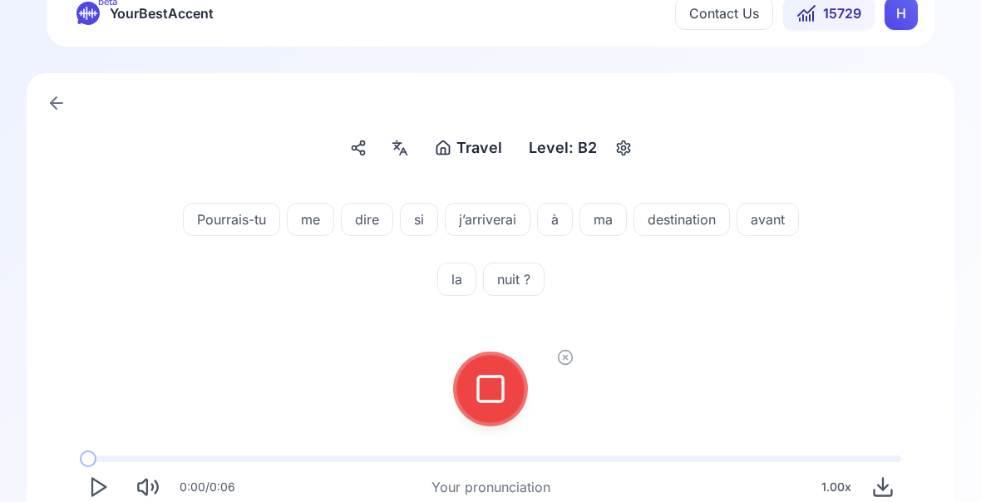
click at [500, 389] on icon at bounding box center [490, 388] width 33 height 33
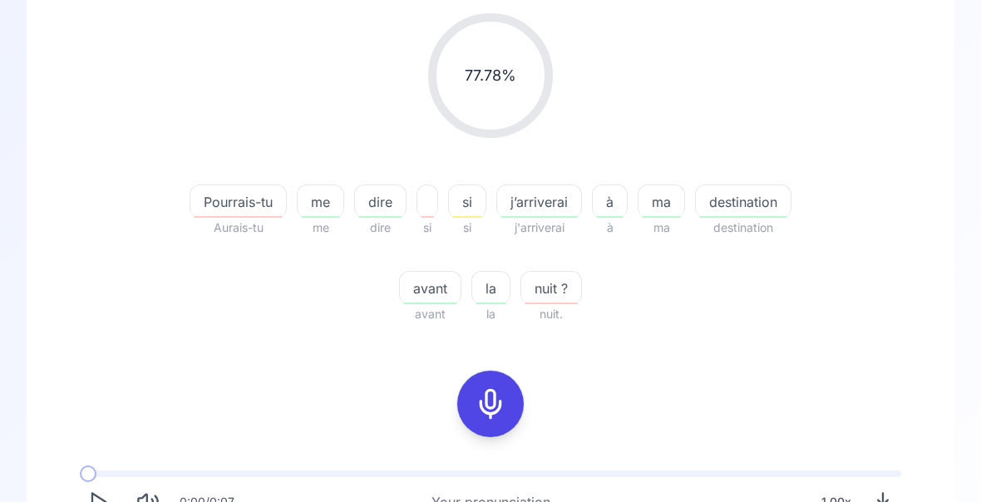
scroll to position [216, 0]
click at [550, 206] on span "j’arriverai" at bounding box center [539, 202] width 84 height 20
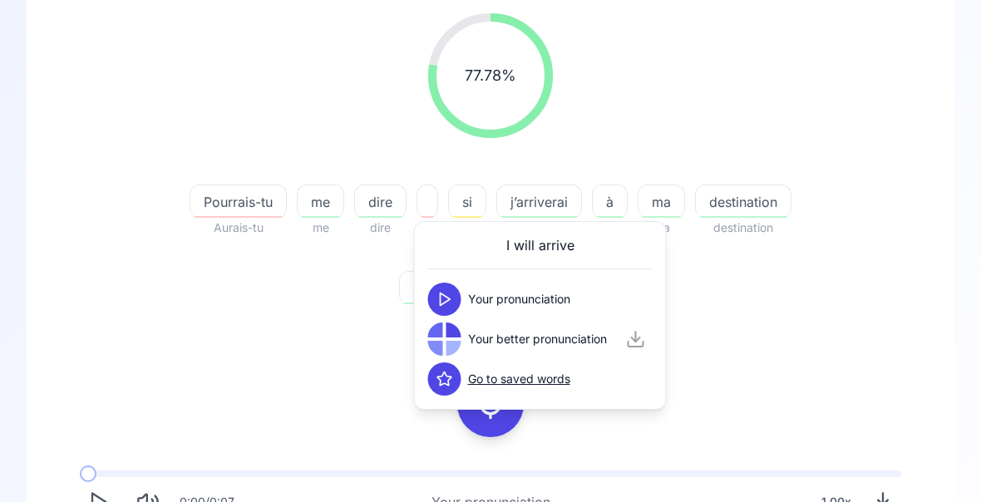
click at [885, 200] on div "77.78 % 77.78 % Pourrais-tu Aurais-tu me me dire dire si si si j’arriverai j'ar…" at bounding box center [491, 169] width 848 height 338
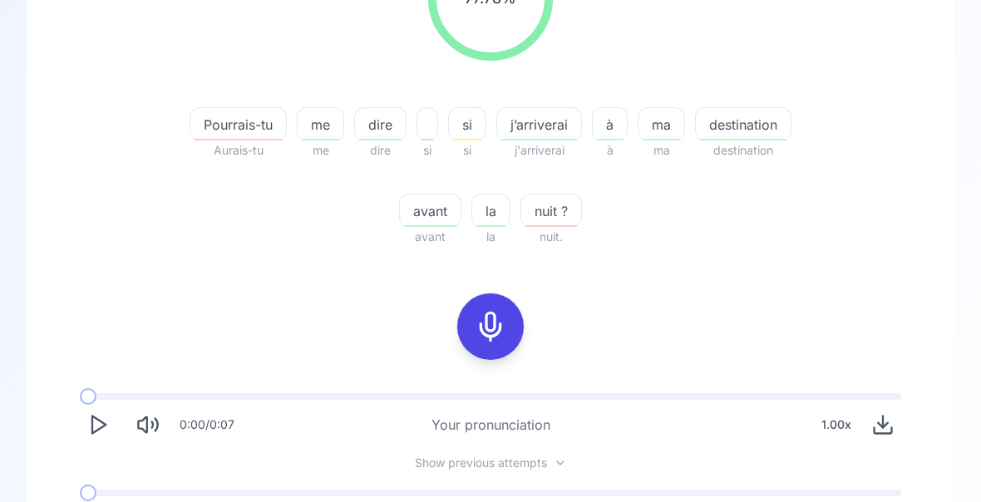
scroll to position [323, 0]
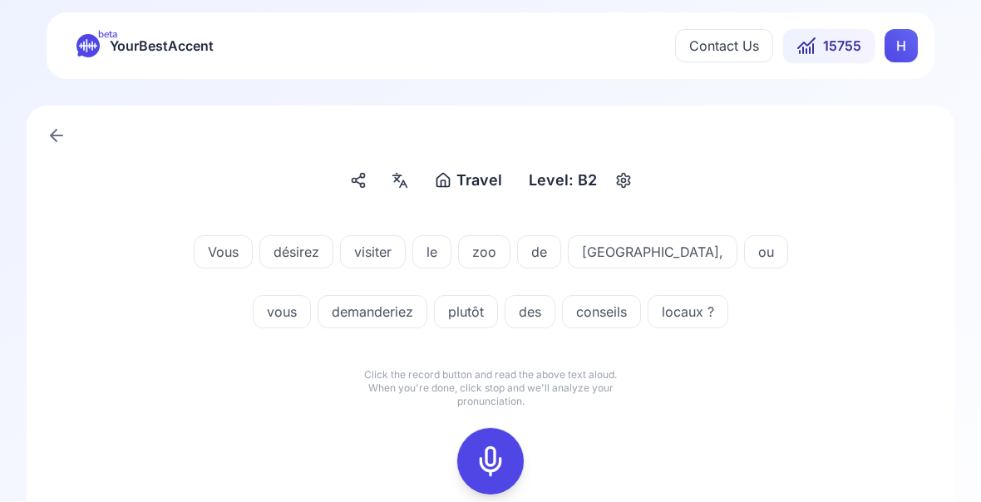
click at [494, 459] on icon at bounding box center [490, 462] width 33 height 33
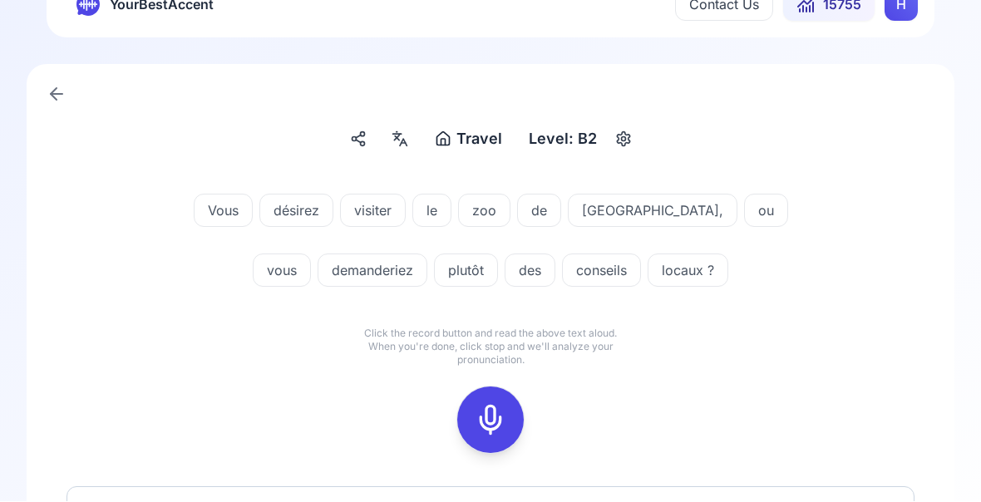
scroll to position [47, 0]
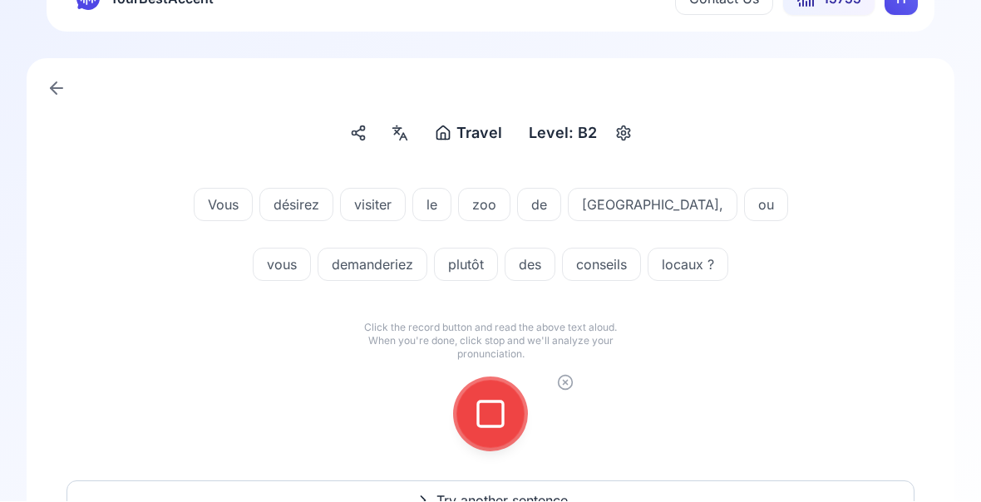
click at [495, 412] on icon at bounding box center [490, 414] width 33 height 33
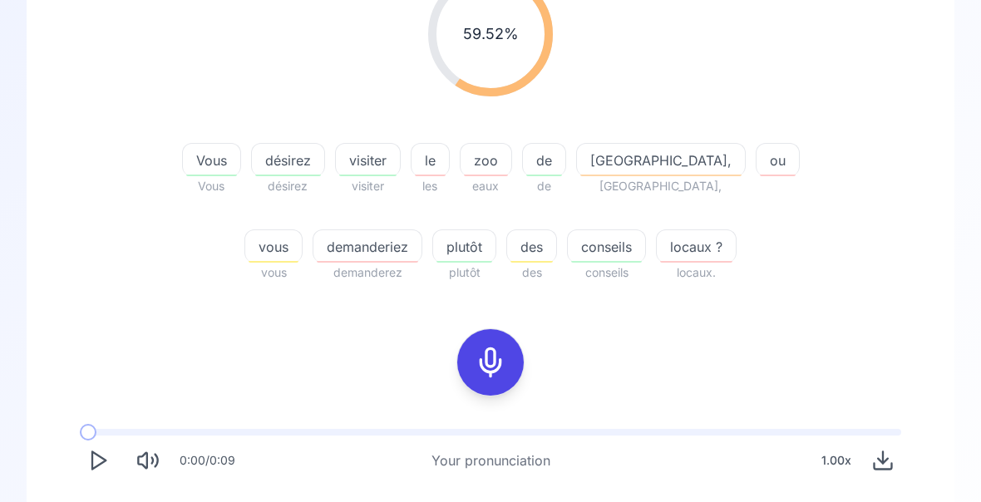
scroll to position [258, 0]
click at [353, 259] on div "demanderiez" at bounding box center [368, 245] width 110 height 33
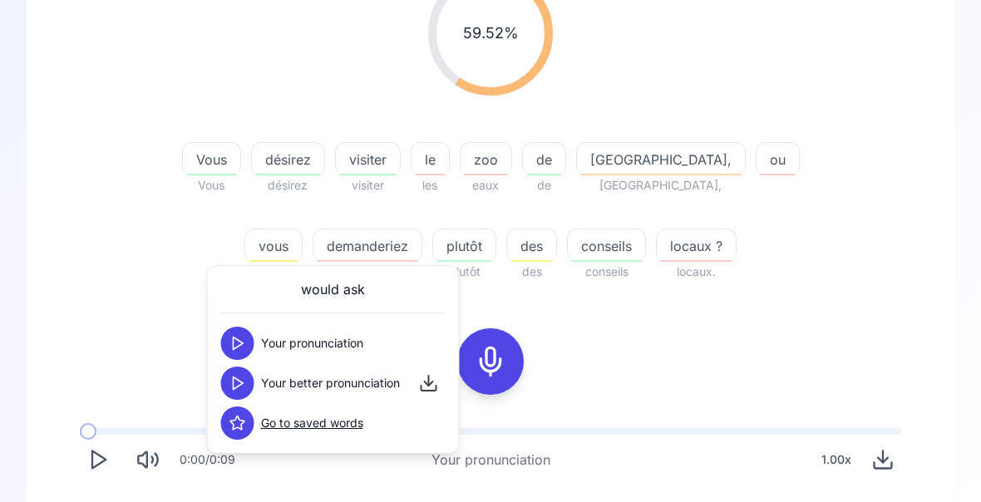
click at [241, 378] on icon at bounding box center [237, 383] width 17 height 17
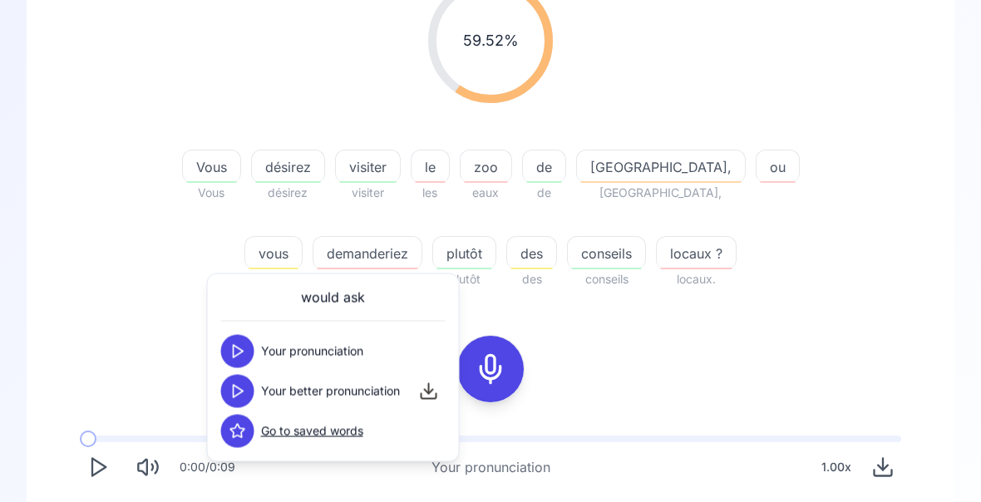
click at [495, 372] on icon at bounding box center [490, 368] width 33 height 33
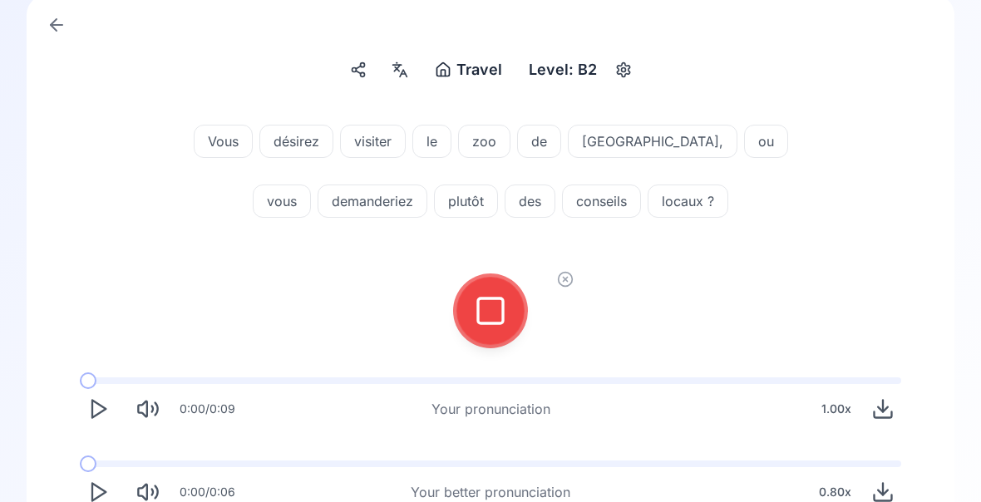
click at [495, 326] on icon at bounding box center [490, 310] width 33 height 33
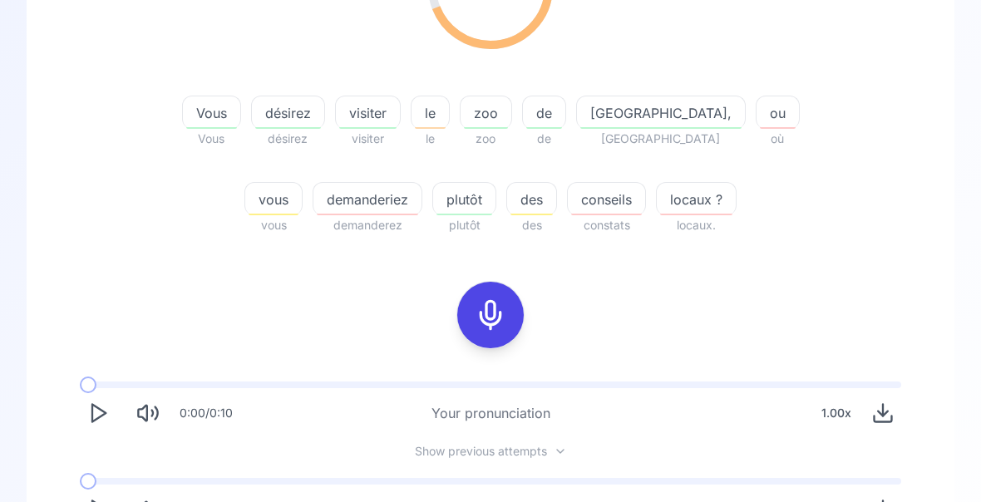
scroll to position [306, 0]
click at [595, 200] on span "conseils" at bounding box center [606, 199] width 77 height 20
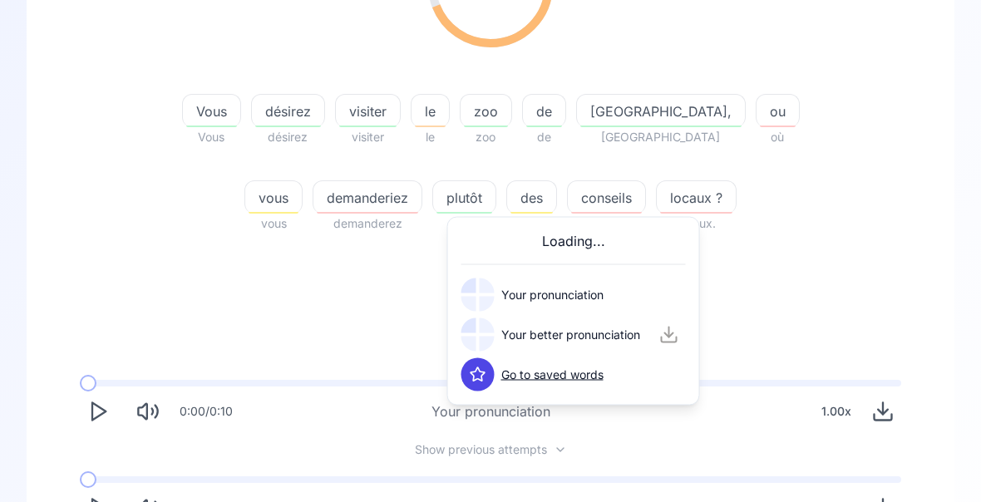
scroll to position [307, 0]
click at [662, 202] on span "locaux ?" at bounding box center [696, 198] width 79 height 20
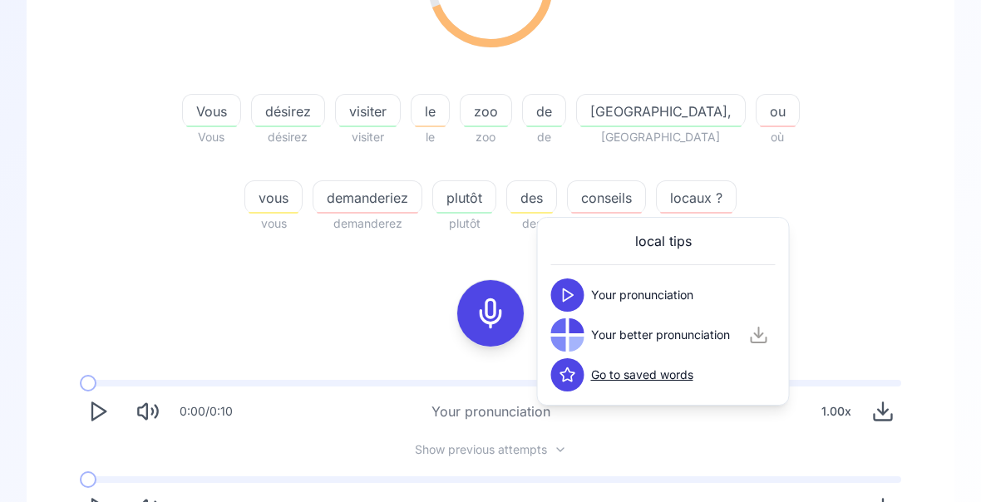
click at [841, 203] on div "69.05 % 69.05 % Vous Vous désirez désirez visiter visiter le le [GEOGRAPHIC_DAT…" at bounding box center [491, 78] width 848 height 338
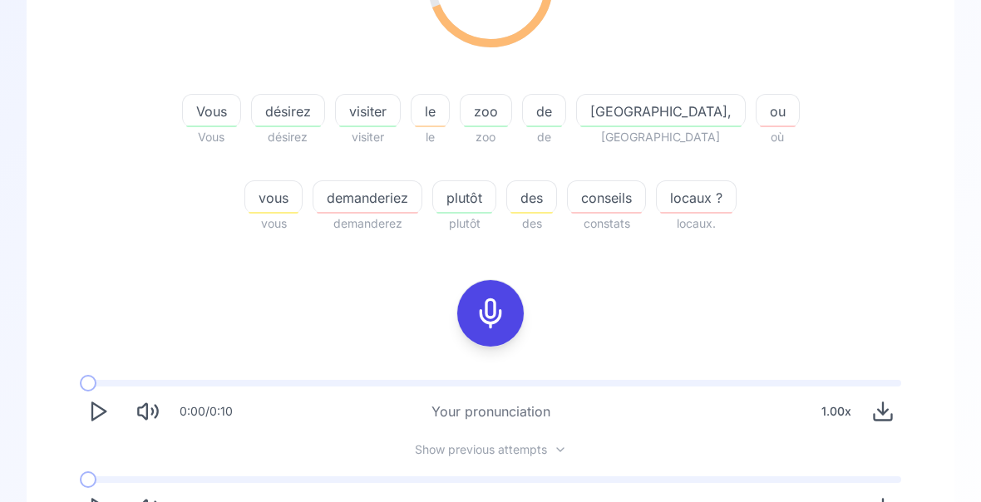
click at [346, 204] on span "demanderiez" at bounding box center [367, 198] width 108 height 20
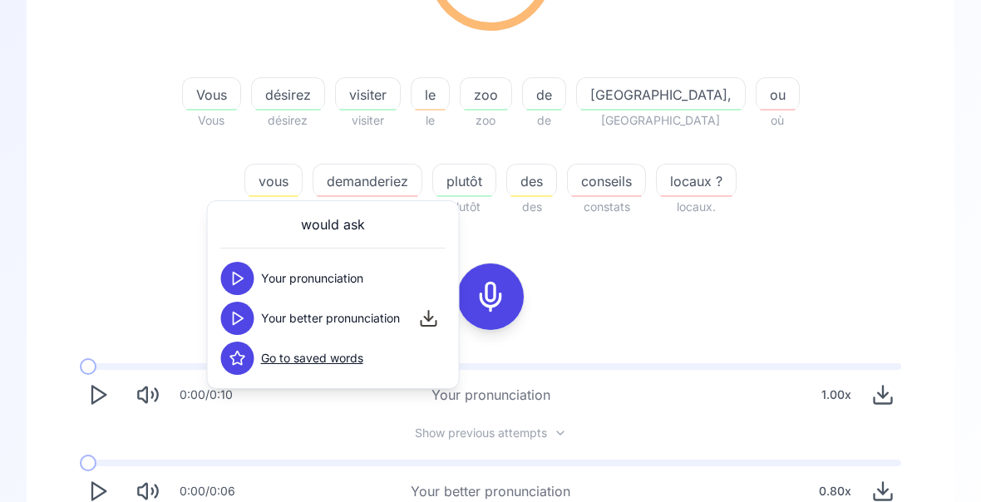
scroll to position [323, 0]
